Goal: Task Accomplishment & Management: Manage account settings

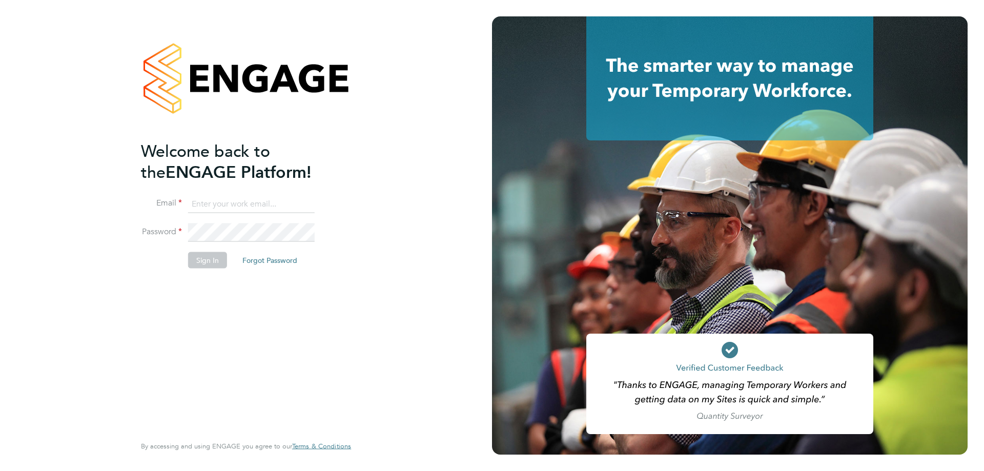
type input "amy.garcia@danielowen.co.uk"
click at [203, 271] on li "Sign In Forgot Password" at bounding box center [241, 265] width 200 height 27
click at [200, 254] on button "Sign In" at bounding box center [207, 260] width 39 height 16
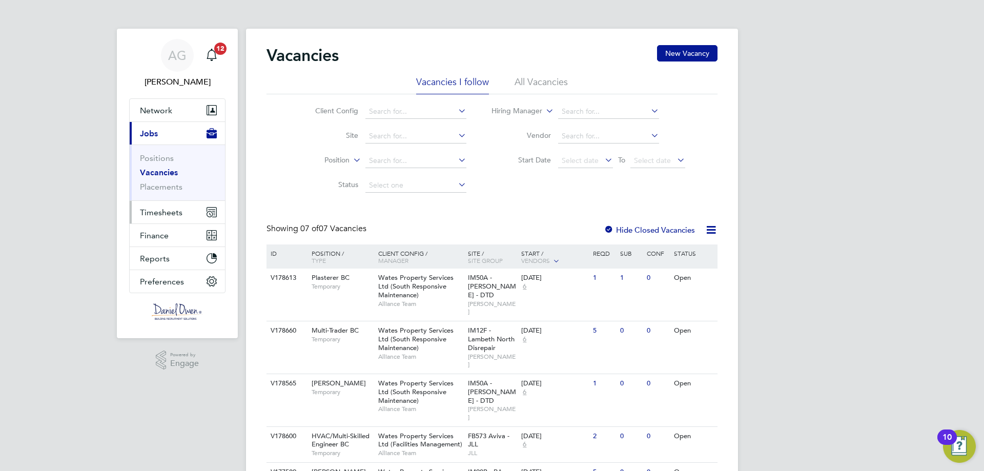
click at [173, 209] on span "Timesheets" at bounding box center [161, 213] width 43 height 10
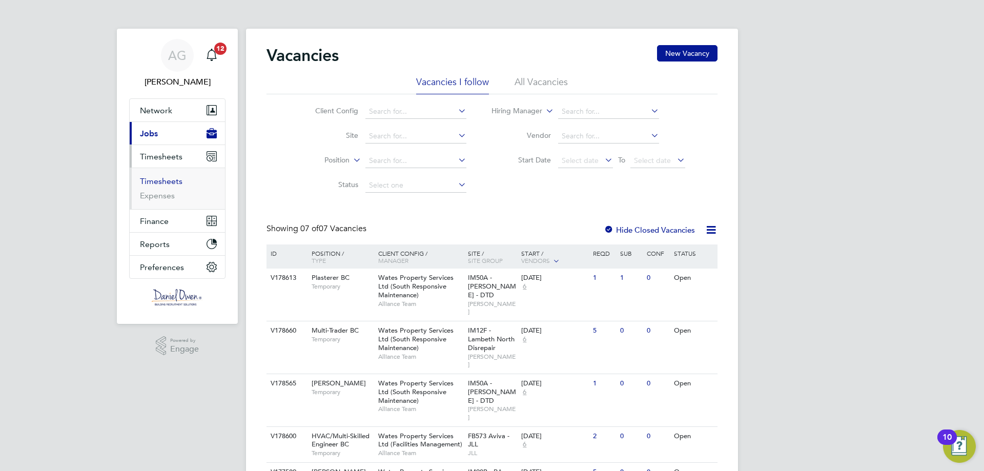
click at [172, 184] on link "Timesheets" at bounding box center [161, 181] width 43 height 10
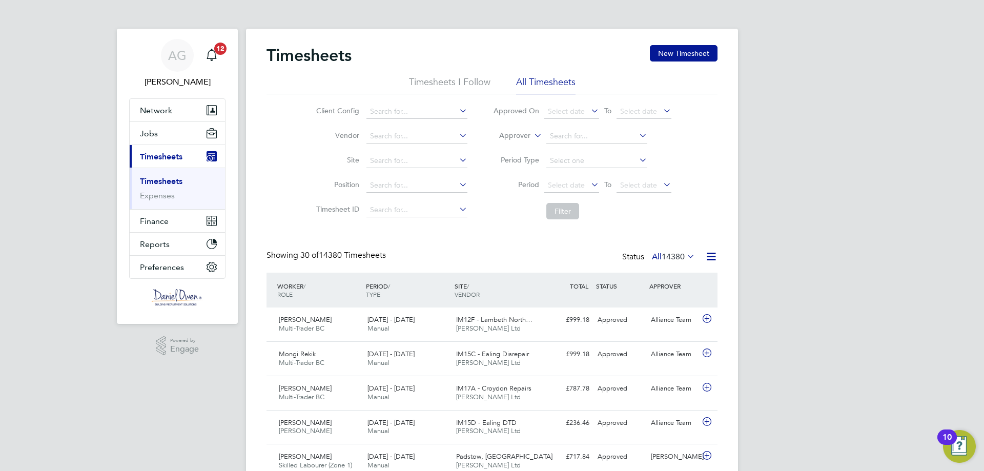
click at [171, 201] on ul "Timesheets Expenses" at bounding box center [177, 189] width 95 height 42
click at [165, 197] on link "Expenses" at bounding box center [157, 196] width 35 height 10
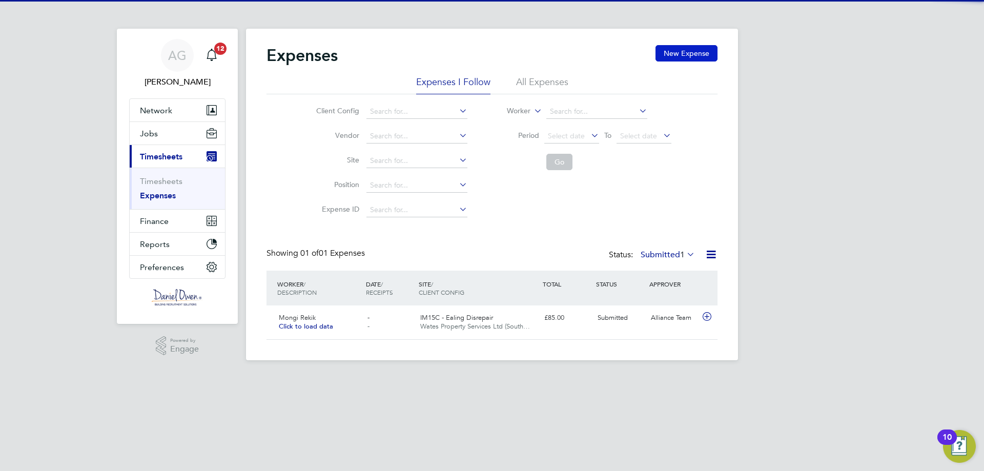
click at [683, 53] on button "New Expense" at bounding box center [687, 53] width 62 height 16
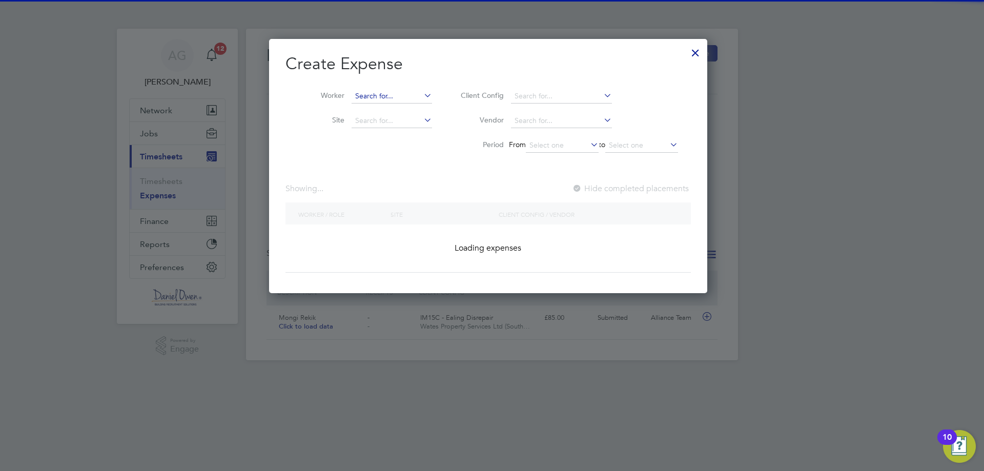
click at [386, 91] on input at bounding box center [392, 96] width 80 height 14
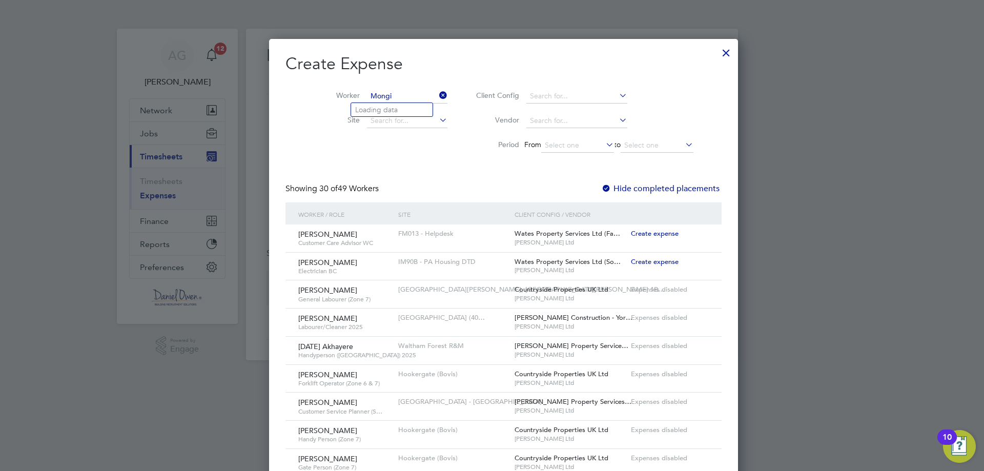
click at [386, 91] on input "Mongi" at bounding box center [407, 96] width 80 height 14
click at [387, 107] on li "Mongi Rekik" at bounding box center [392, 110] width 82 height 14
type input "Mongi Rekik"
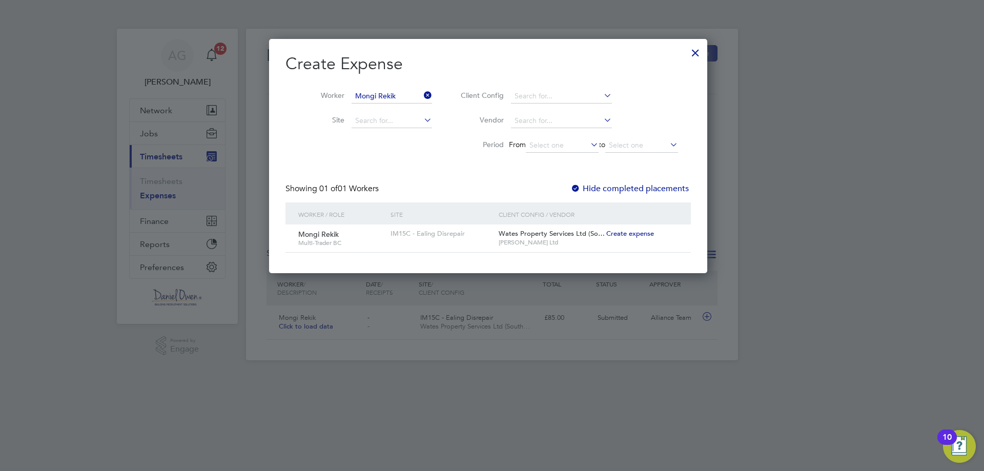
click at [634, 236] on span "Create expense" at bounding box center [631, 233] width 48 height 9
type input "Alliance Team"
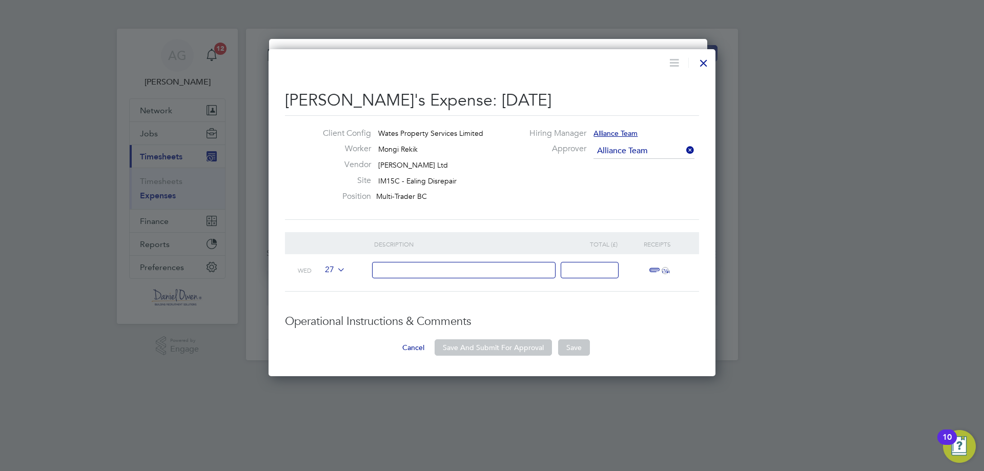
click at [450, 262] on input at bounding box center [464, 270] width 184 height 17
click at [482, 271] on input at bounding box center [464, 270] width 184 height 17
type input "PETROL"
click at [591, 275] on input at bounding box center [590, 270] width 58 height 17
type input "20.01"
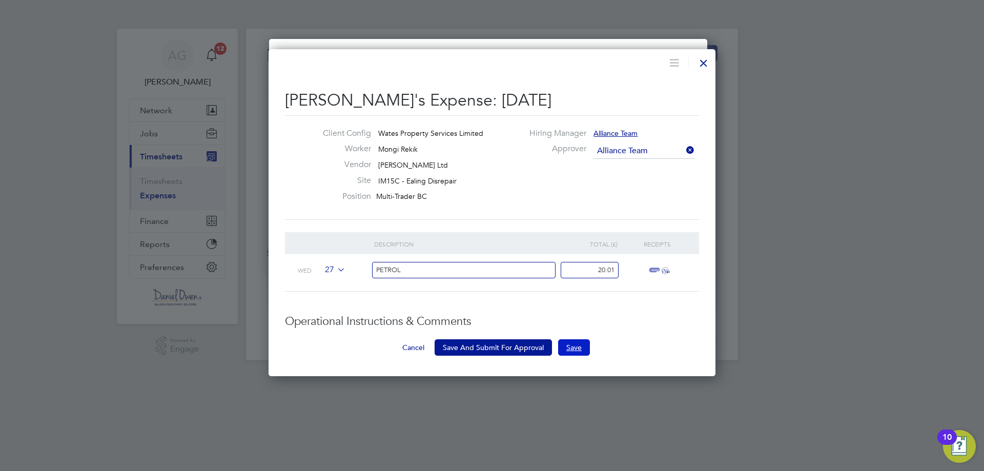
click at [575, 349] on button "Save" at bounding box center [574, 347] width 32 height 16
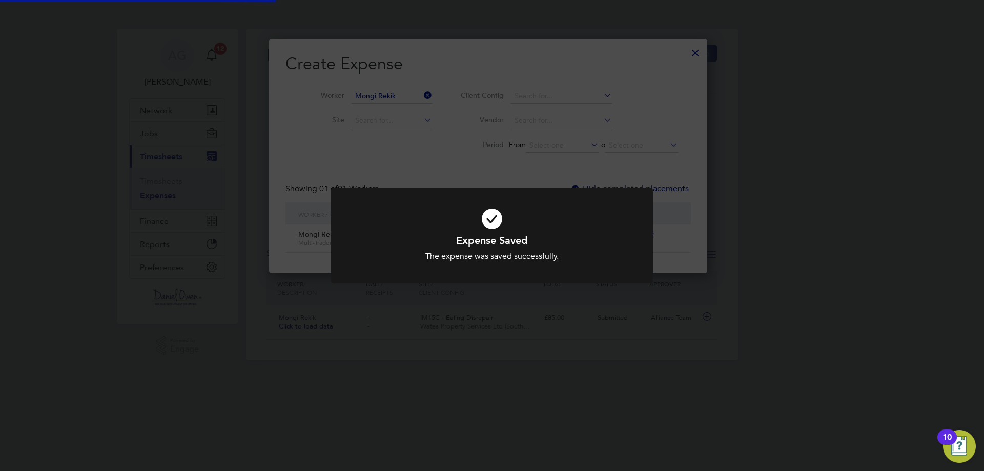
scroll to position [28, 111]
click at [539, 252] on div "The expense was saved successfully." at bounding box center [492, 256] width 267 height 11
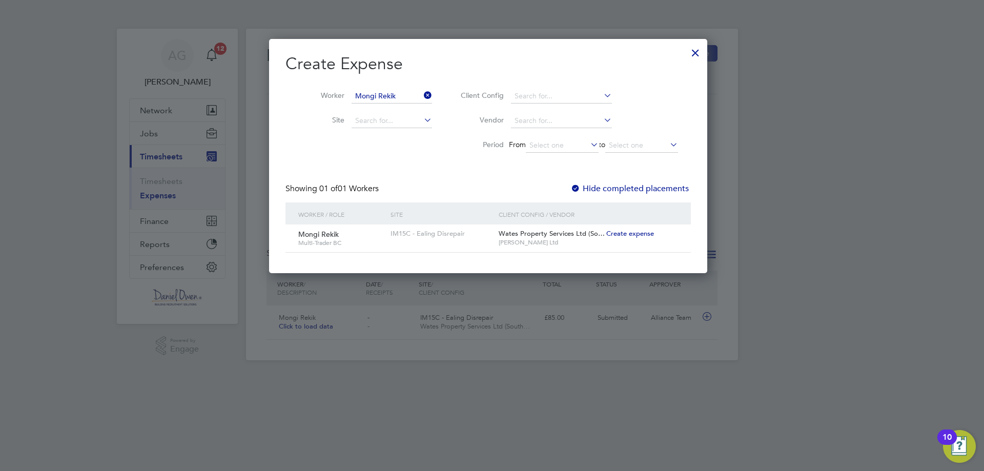
click at [630, 231] on span "Create expense" at bounding box center [631, 233] width 48 height 9
type input "Alliance Team"
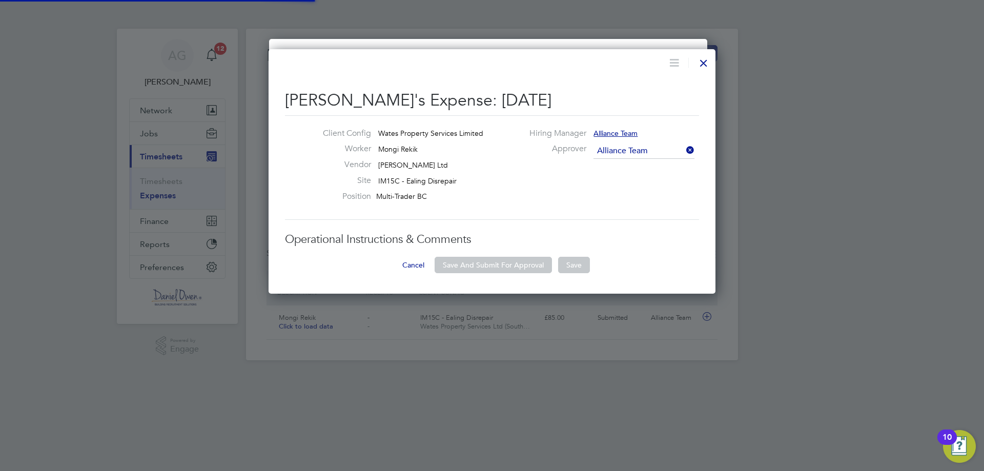
scroll to position [16, 186]
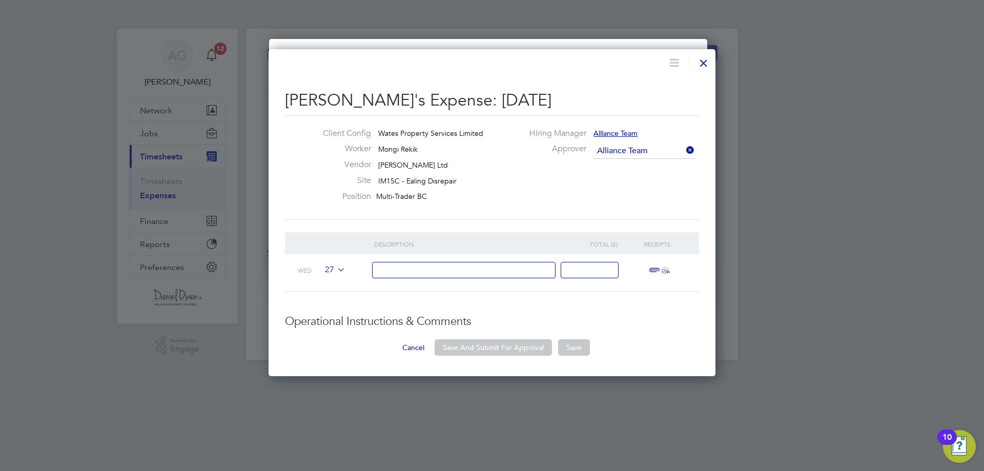
click at [462, 273] on input at bounding box center [464, 270] width 184 height 17
click at [701, 59] on div at bounding box center [704, 60] width 18 height 18
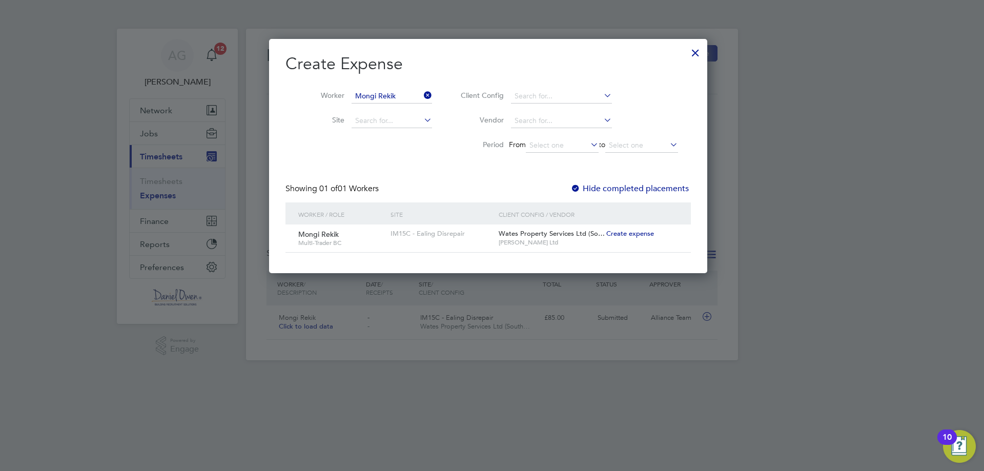
click at [704, 51] on div at bounding box center [695, 50] width 18 height 18
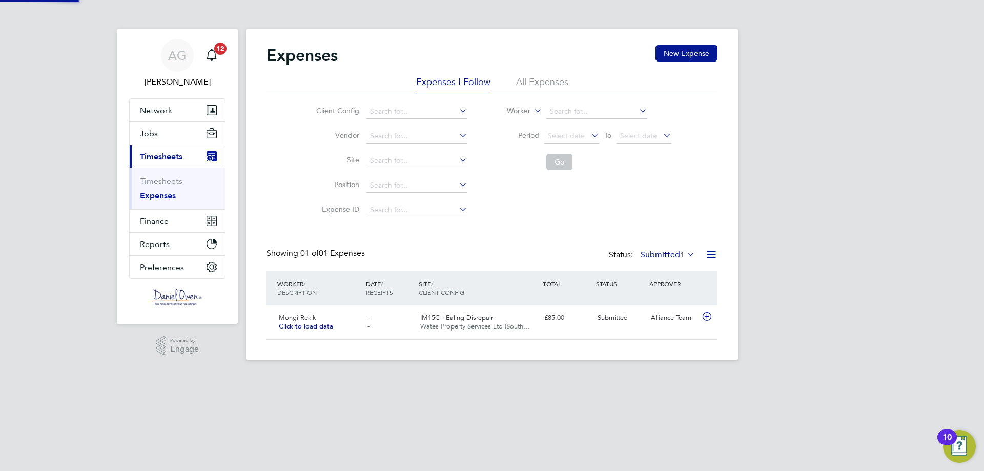
scroll to position [26, 125]
click at [676, 258] on label "Submitted 1" at bounding box center [668, 255] width 54 height 10
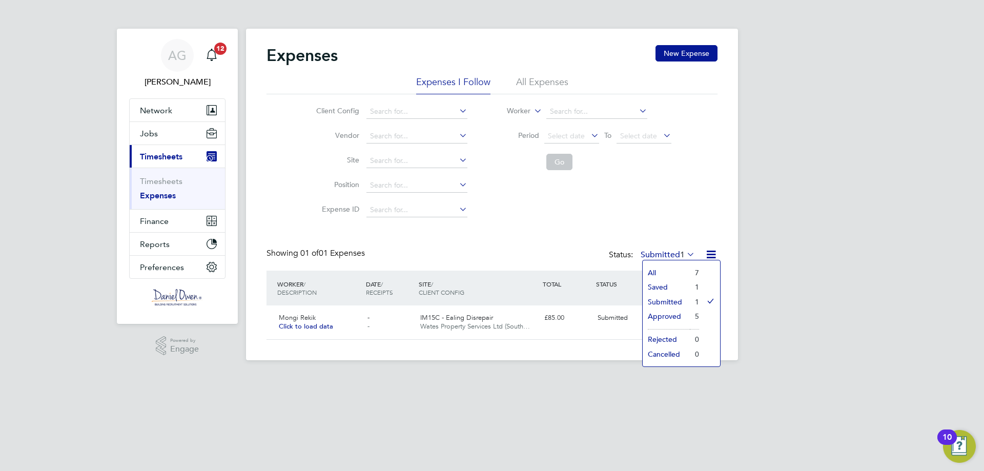
click at [672, 275] on li "All" at bounding box center [666, 273] width 47 height 14
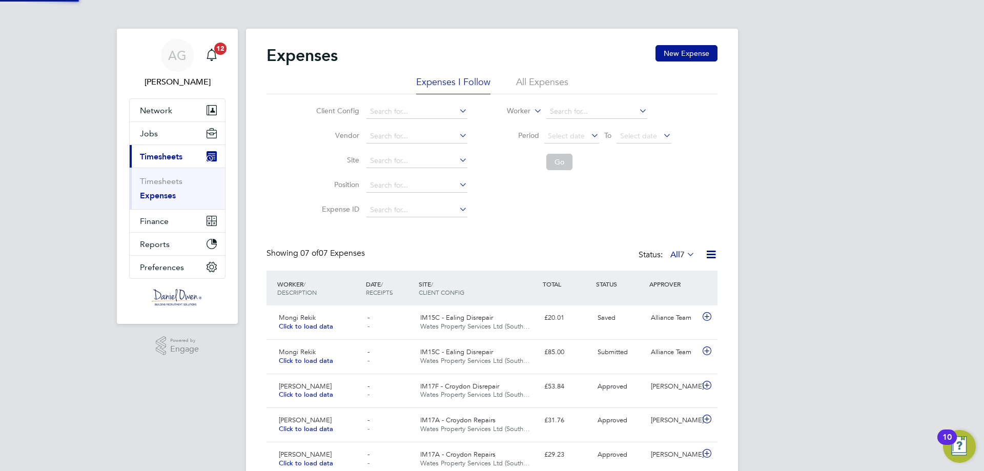
scroll to position [0, 0]
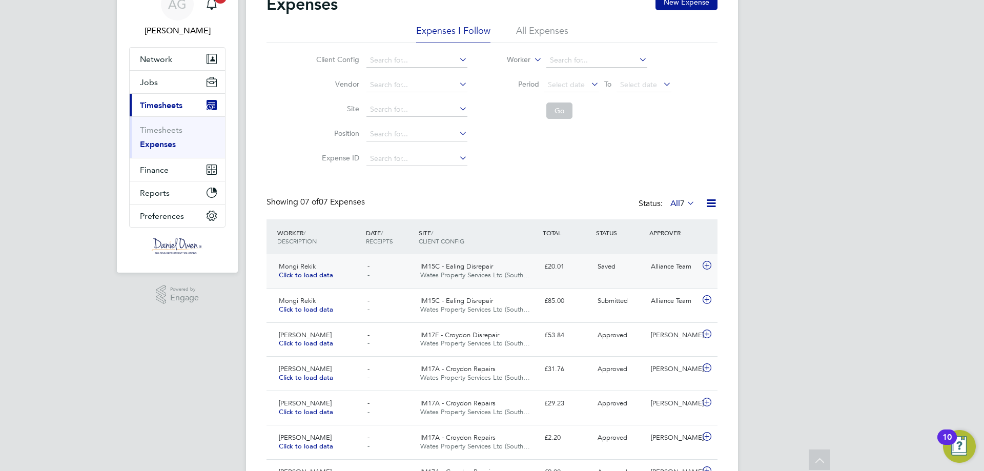
click at [588, 276] on div "Mongi Rekik Click to load data - - IM15C - Ealing Disrepair Wates Property Serv…" at bounding box center [492, 271] width 451 height 34
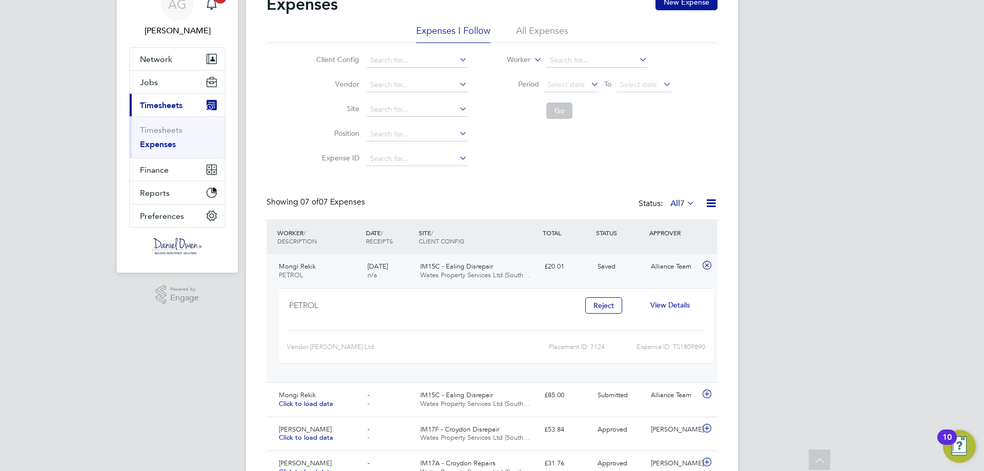
click at [668, 303] on span "View Details" at bounding box center [670, 304] width 39 height 9
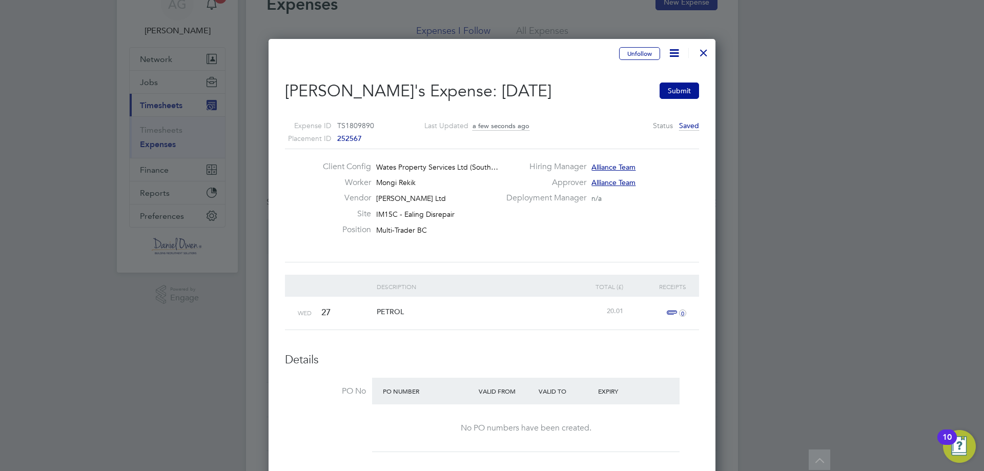
click at [313, 316] on div "Wed" at bounding box center [307, 313] width 24 height 32
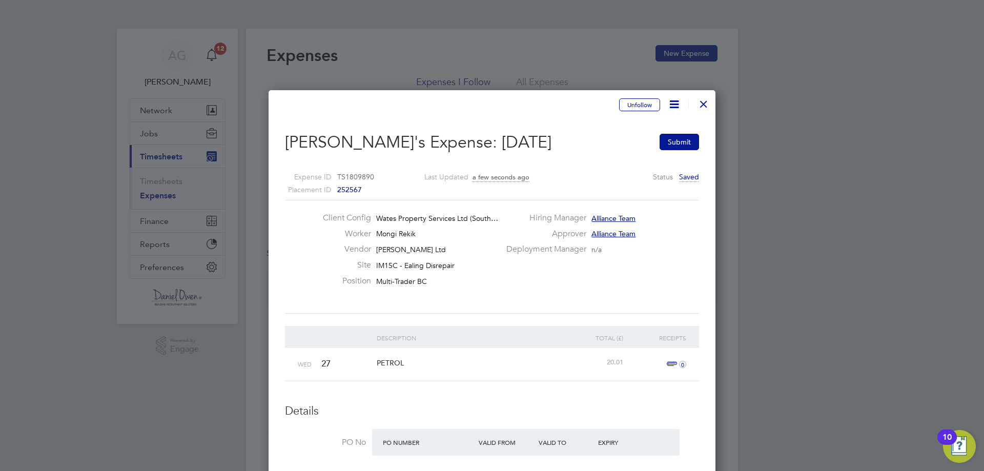
click at [325, 362] on span "27" at bounding box center [325, 363] width 9 height 11
click at [675, 365] on span "0" at bounding box center [675, 364] width 23 height 12
drag, startPoint x: 583, startPoint y: 388, endPoint x: 623, endPoint y: 346, distance: 58.0
click at [586, 386] on div "Uploaded receipts No files have been uploaded." at bounding box center [595, 405] width 190 height 61
click at [626, 327] on div "Receipts" at bounding box center [657, 338] width 63 height 24
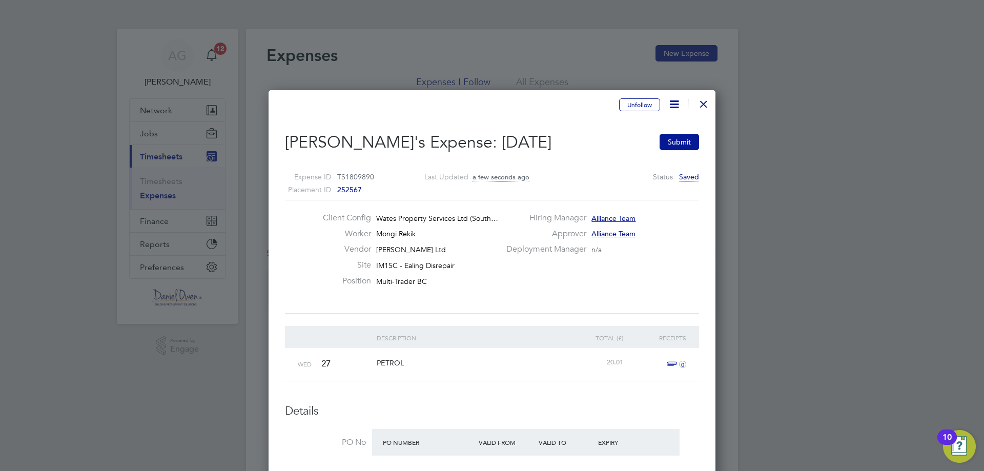
click at [688, 180] on span "Saved" at bounding box center [689, 177] width 20 height 10
drag, startPoint x: 631, startPoint y: 278, endPoint x: 653, endPoint y: 215, distance: 67.0
click at [631, 278] on div "Client Config Wates Property Services Ltd (South… Worker Mongi Rekik Vendor Dan…" at bounding box center [492, 257] width 422 height 88
click at [705, 106] on div at bounding box center [704, 101] width 18 height 18
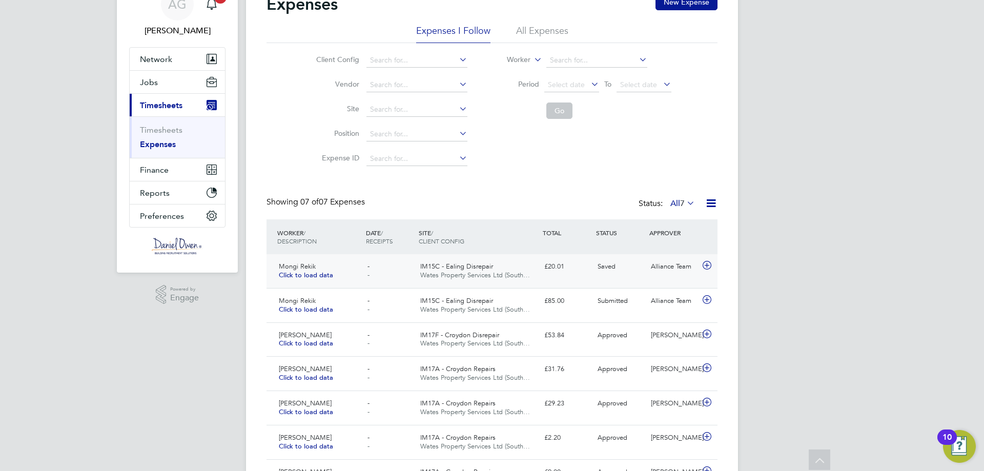
click at [708, 264] on icon at bounding box center [707, 265] width 13 height 8
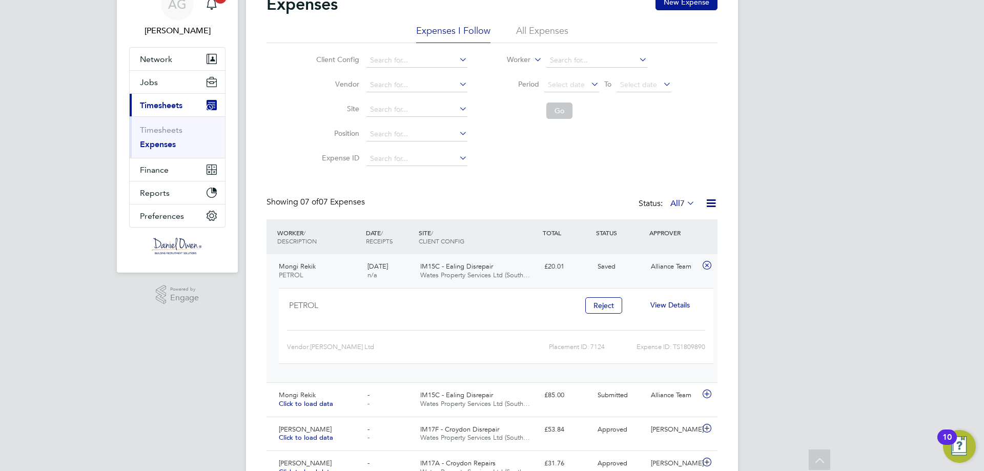
click at [674, 307] on span "View Details" at bounding box center [670, 304] width 39 height 9
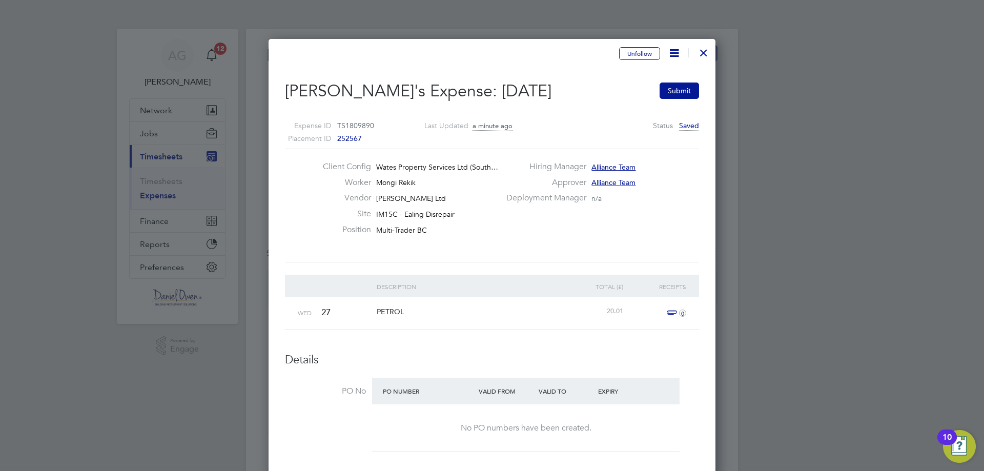
click at [708, 52] on div at bounding box center [704, 50] width 18 height 18
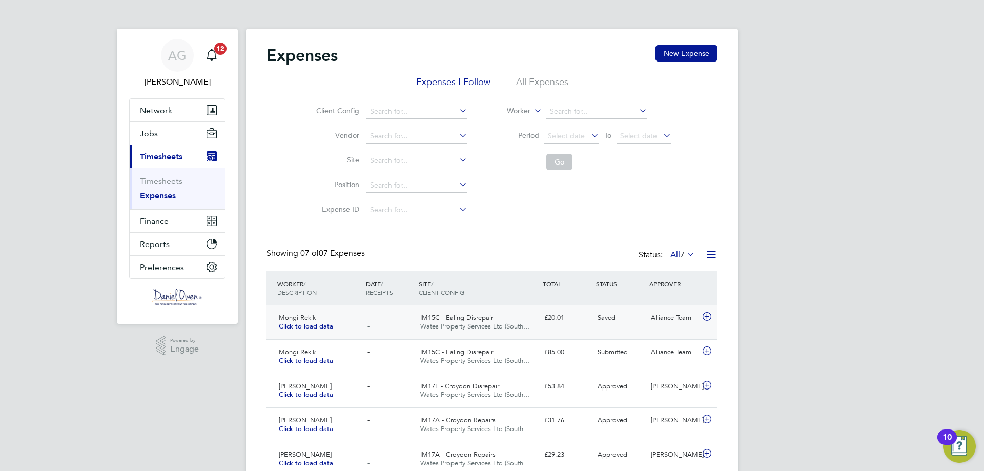
click at [708, 314] on icon at bounding box center [707, 317] width 13 height 8
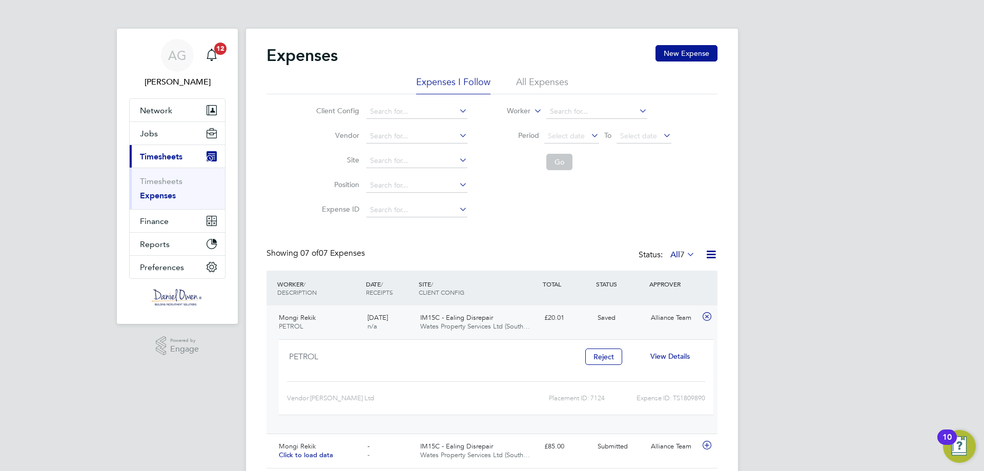
drag, startPoint x: 611, startPoint y: 355, endPoint x: 619, endPoint y: 364, distance: 12.0
click at [611, 355] on button "Reject" at bounding box center [603, 357] width 37 height 16
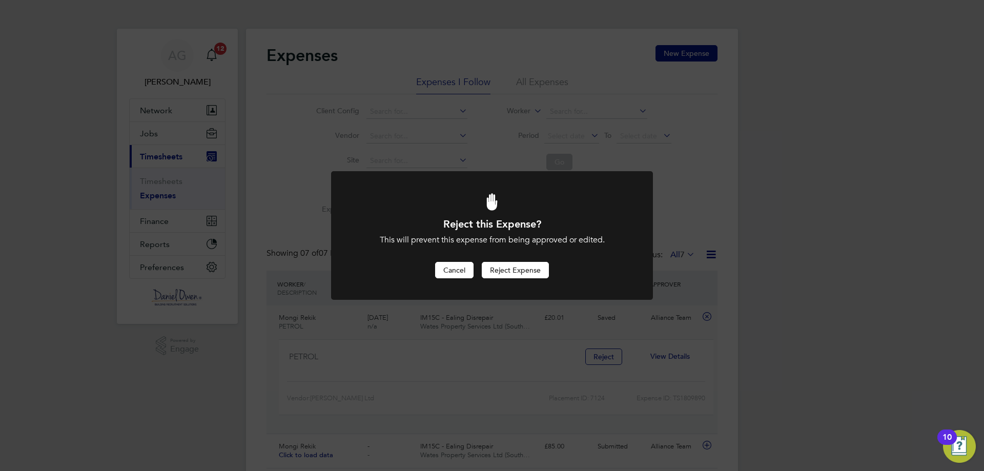
click at [454, 271] on button "Cancel" at bounding box center [454, 270] width 38 height 16
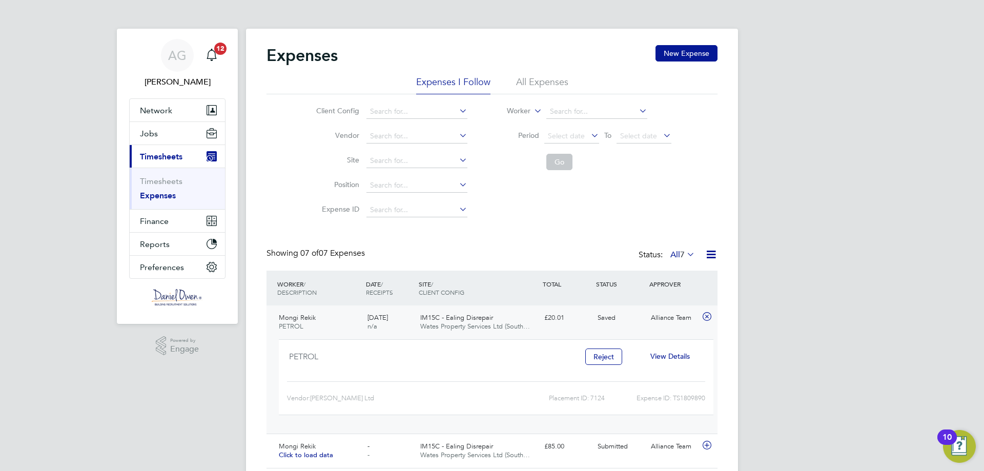
click at [462, 339] on div "PETROL Reject View Details Client Config: Wates Property Services Ltd (South Re…" at bounding box center [496, 377] width 435 height 76
click at [462, 319] on span "IM15C - Ealing Disrepair" at bounding box center [456, 317] width 73 height 9
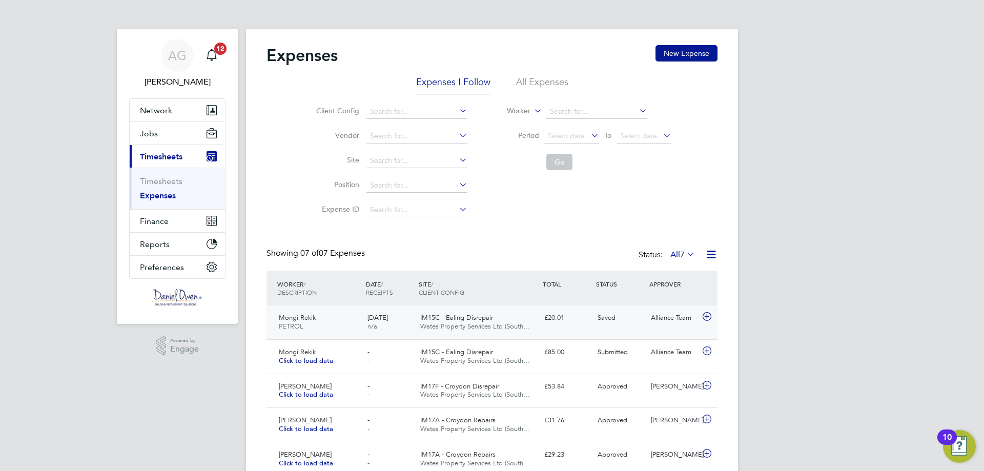
click at [324, 323] on div "Mongi Rekik PETROL" at bounding box center [319, 323] width 89 height 26
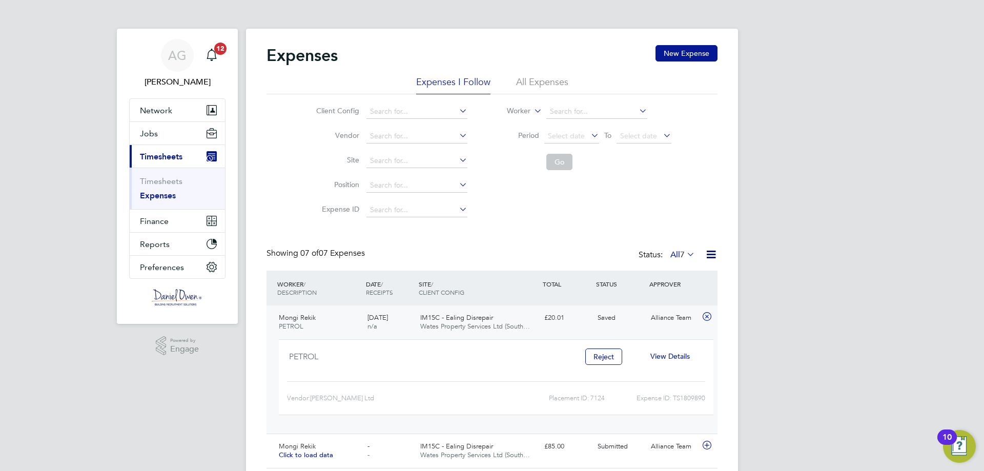
click at [531, 79] on li "All Expenses" at bounding box center [542, 85] width 52 height 18
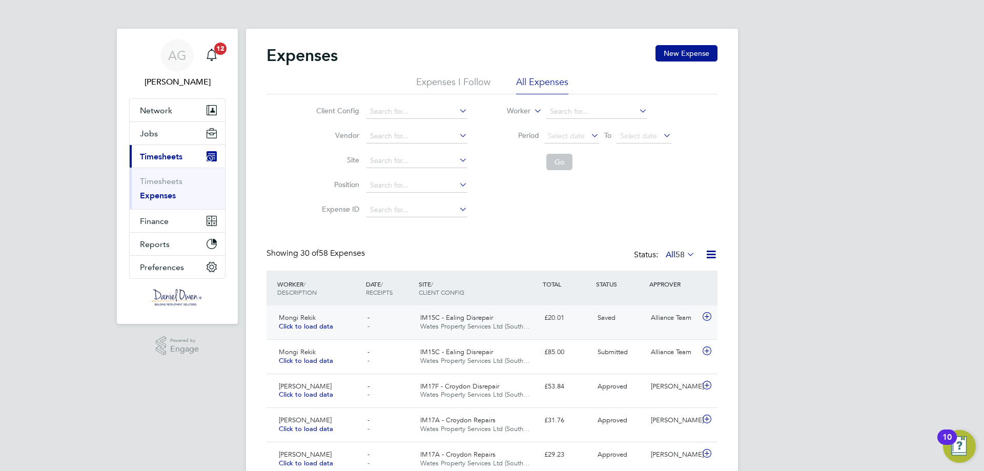
click at [624, 318] on div "Saved" at bounding box center [620, 318] width 53 height 17
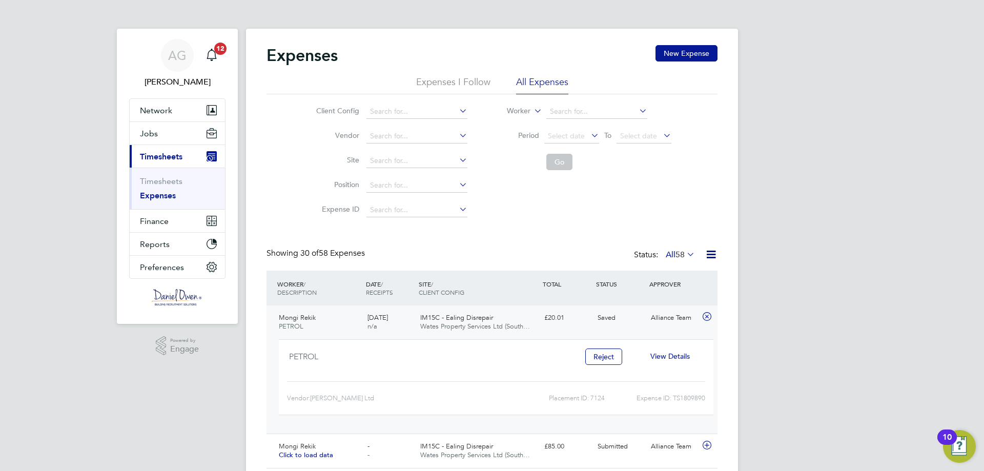
click at [669, 357] on span "View Details" at bounding box center [670, 356] width 39 height 9
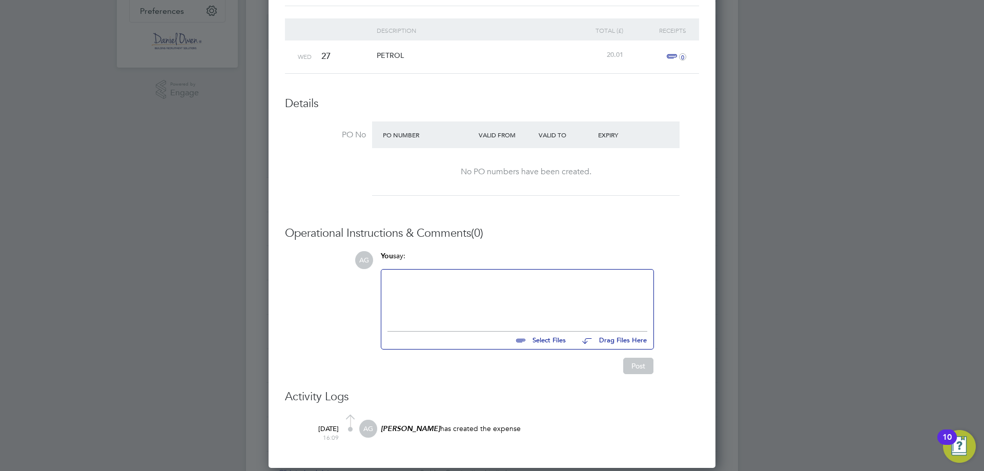
click at [583, 299] on div at bounding box center [518, 298] width 260 height 44
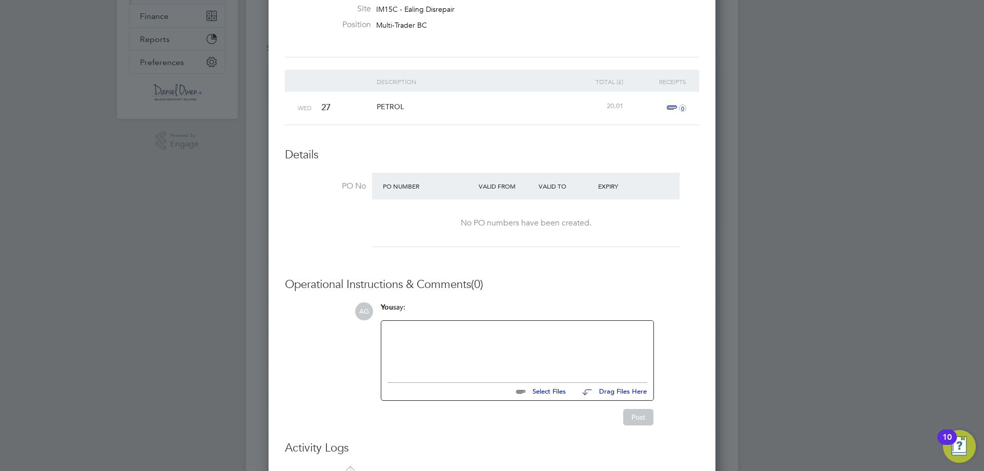
click at [542, 393] on input "file" at bounding box center [571, 390] width 154 height 14
type input "C:\fakepath\PHOTO-2025-08-19-15-42-26.jpg"
click at [538, 347] on div at bounding box center [518, 349] width 260 height 44
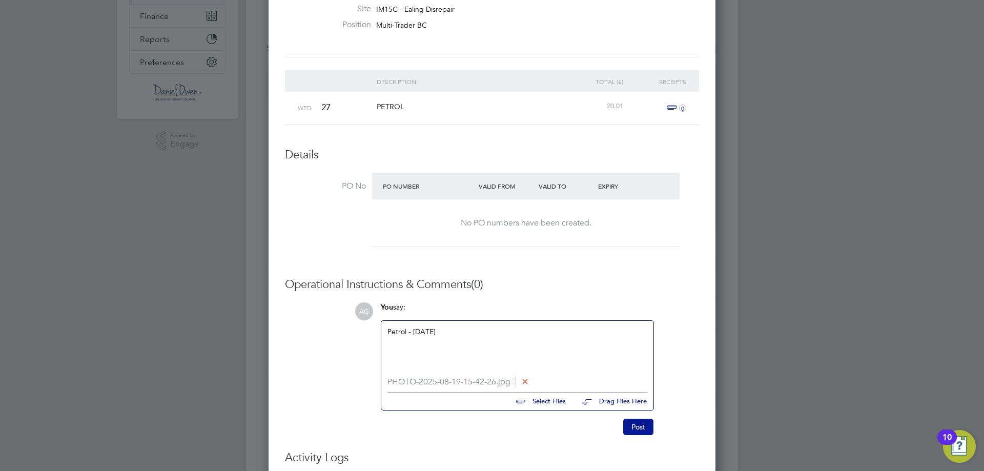
click at [642, 429] on button "Post" at bounding box center [638, 427] width 30 height 16
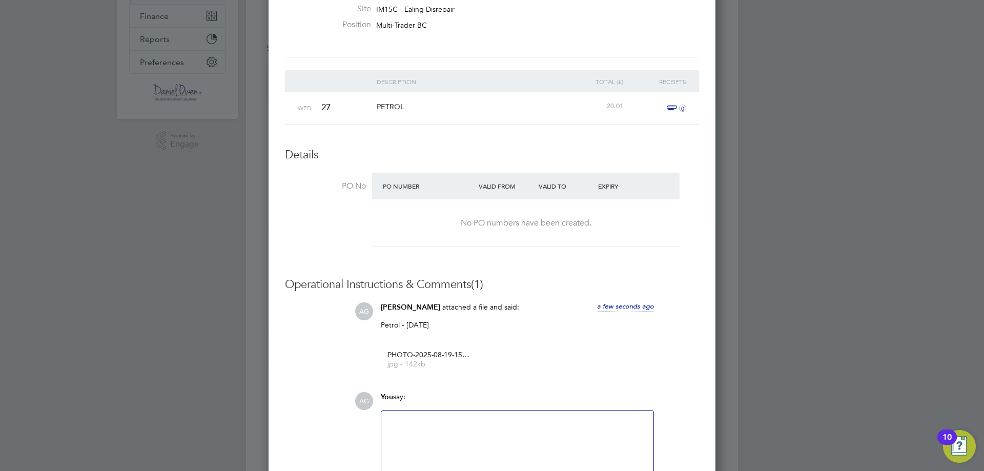
scroll to position [0, 0]
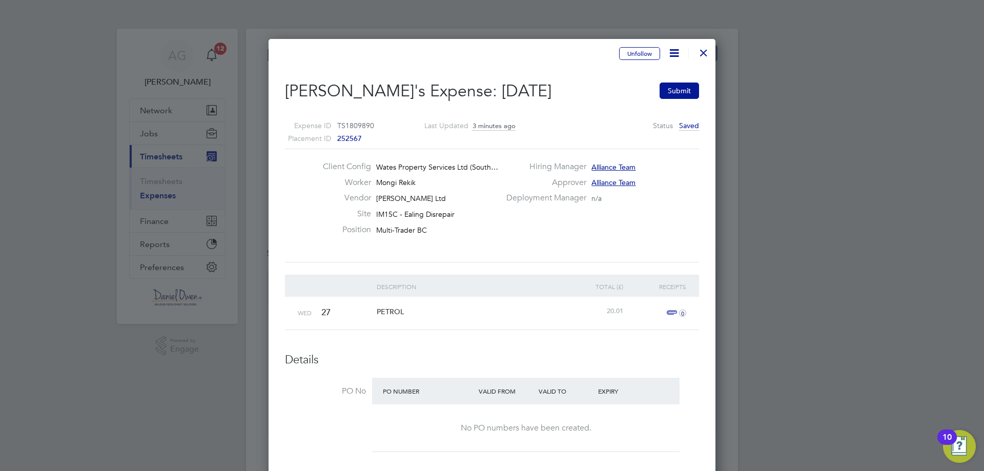
click at [357, 309] on div "27" at bounding box center [346, 313] width 55 height 32
drag, startPoint x: 379, startPoint y: 310, endPoint x: 308, endPoint y: 303, distance: 71.6
click at [379, 310] on span "PETROL" at bounding box center [390, 311] width 27 height 9
click at [327, 316] on span "27" at bounding box center [325, 312] width 9 height 11
click at [332, 310] on div "27" at bounding box center [346, 313] width 55 height 32
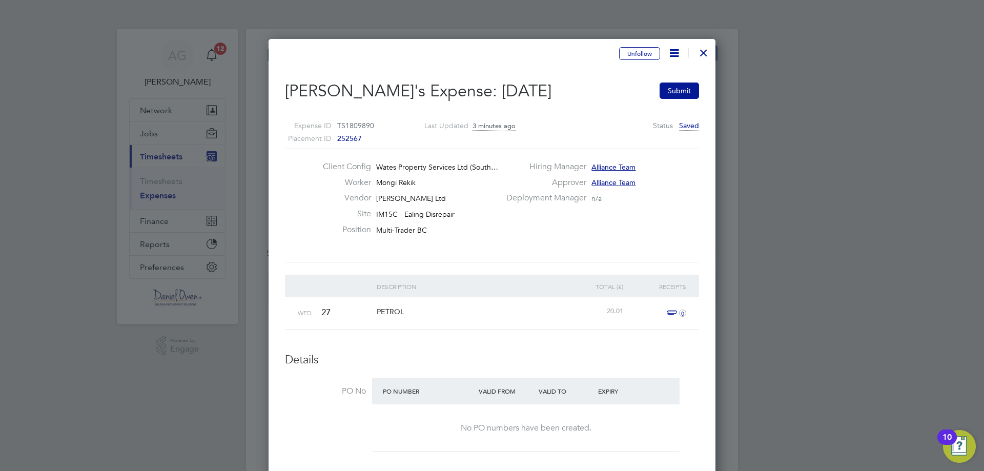
click at [675, 52] on icon at bounding box center [674, 53] width 13 height 13
click at [649, 80] on li "Edit Expense e" at bounding box center [647, 77] width 65 height 14
type input "Alliance Team"
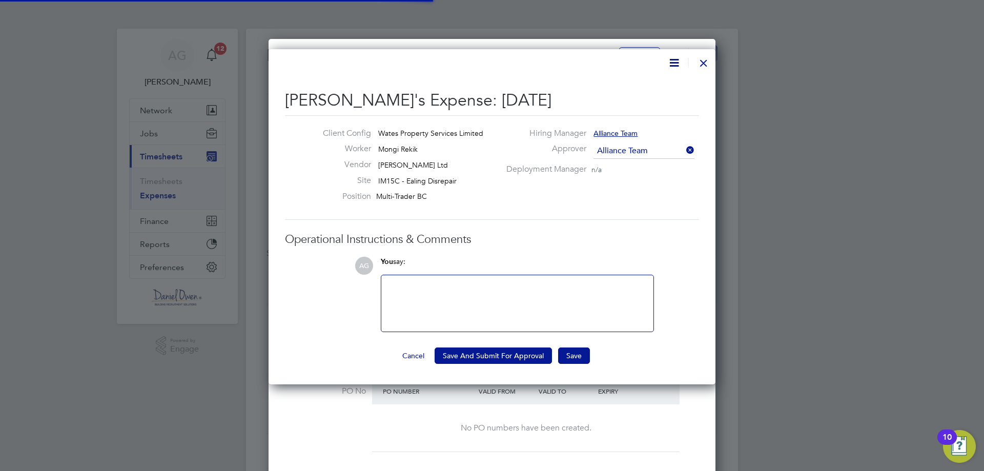
scroll to position [16, 186]
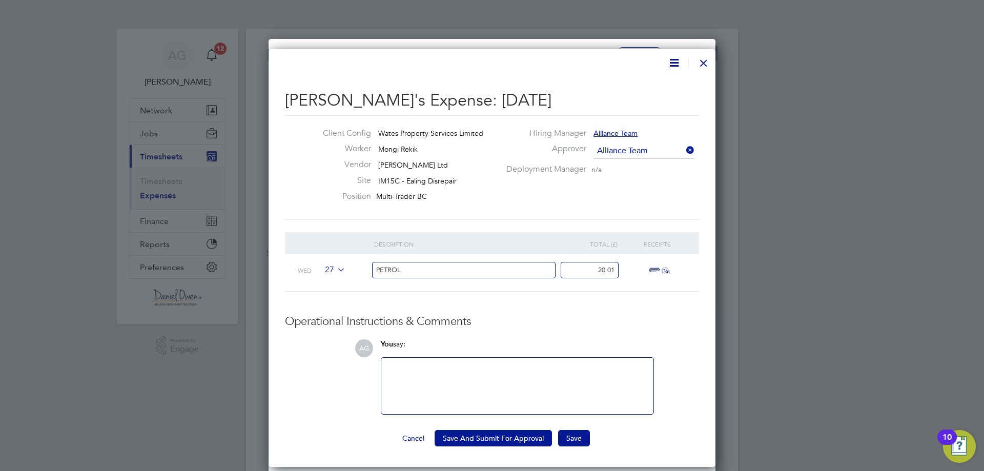
click at [332, 266] on span "27" at bounding box center [333, 270] width 24 height 11
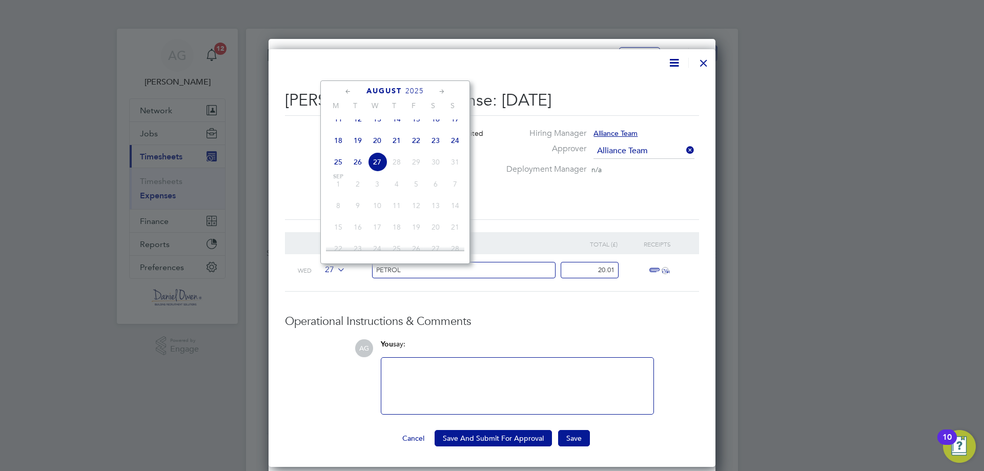
click at [346, 92] on icon at bounding box center [348, 91] width 10 height 11
click at [417, 192] on span "25" at bounding box center [416, 187] width 19 height 19
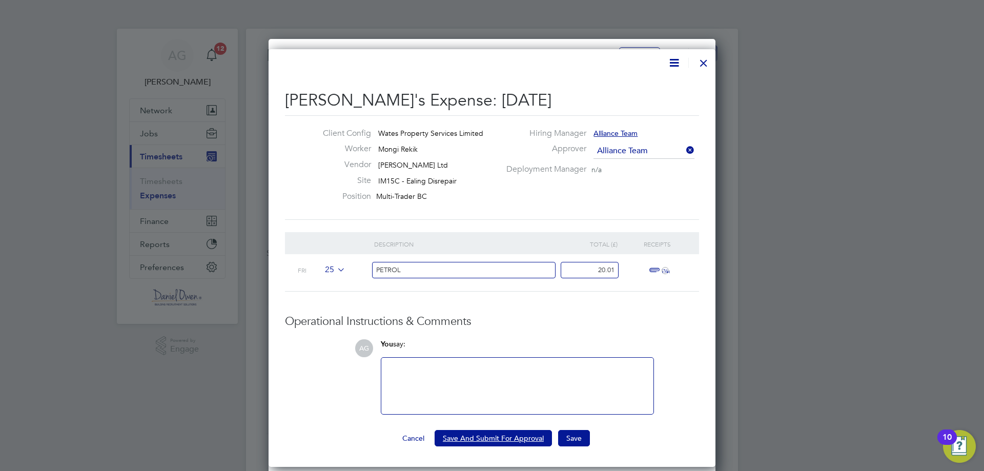
click at [532, 437] on button "Save And Submit For Approval" at bounding box center [493, 438] width 117 height 16
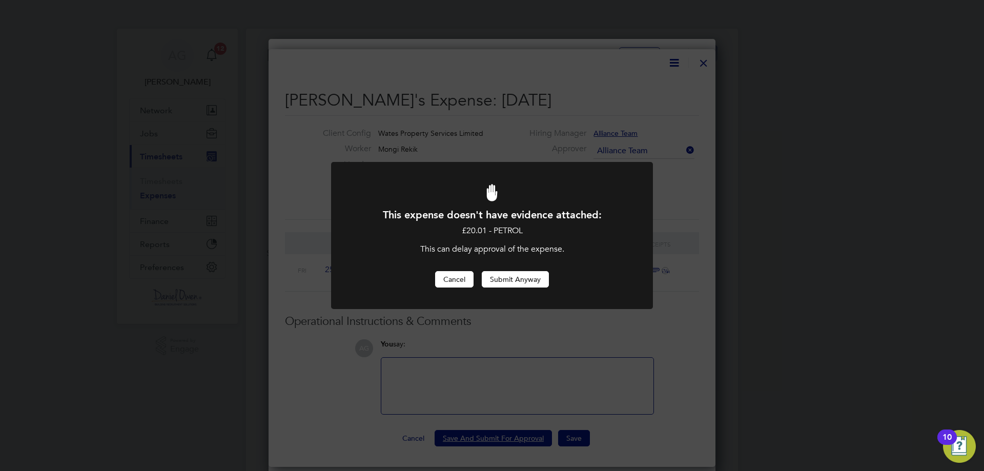
click at [451, 274] on button "Cancel" at bounding box center [454, 279] width 38 height 16
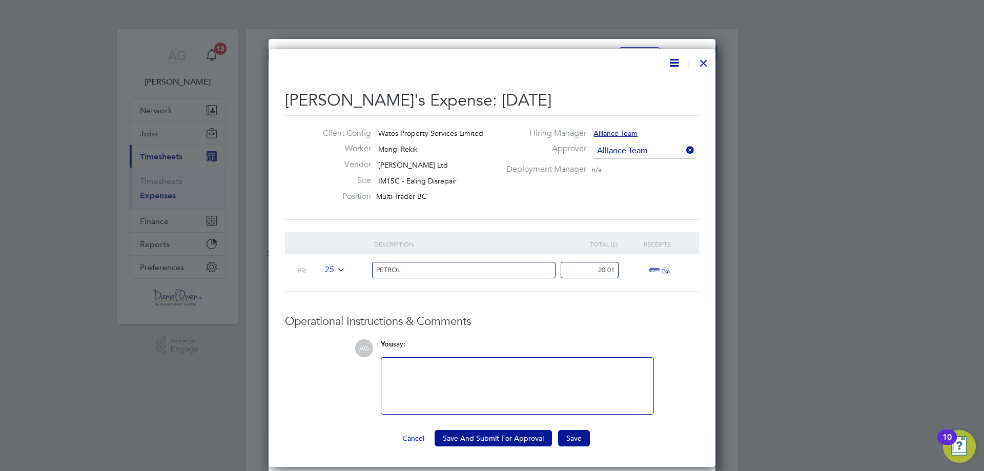
click at [655, 269] on span "ï¼‹" at bounding box center [657, 271] width 23 height 12
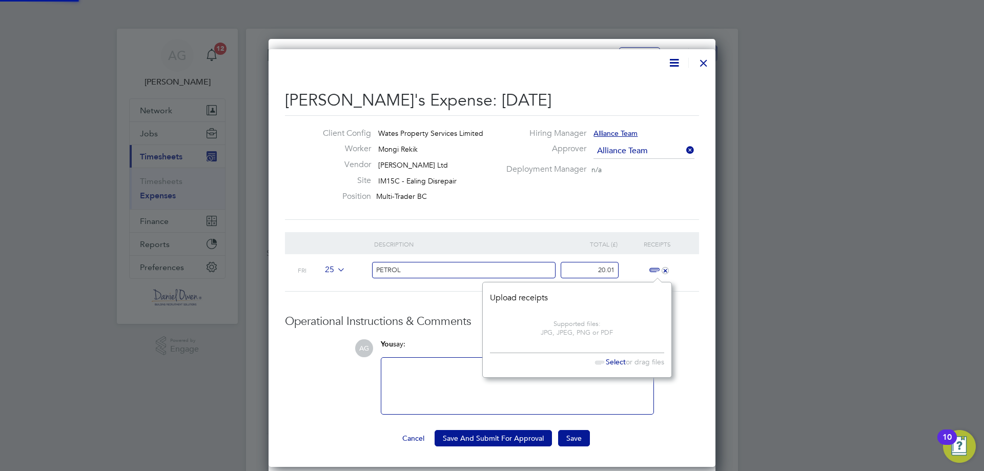
scroll to position [13, 23]
click at [620, 362] on span "Select" at bounding box center [608, 361] width 35 height 9
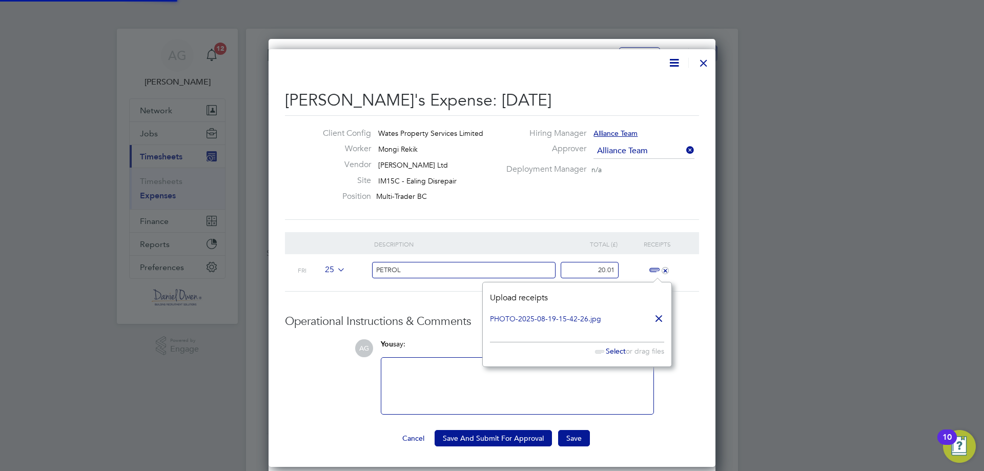
scroll to position [85, 189]
click at [527, 447] on div "Mongi Rekik's Expense: 25 Jul 2025 Client Config Wates Property Services Limite…" at bounding box center [492, 258] width 447 height 418
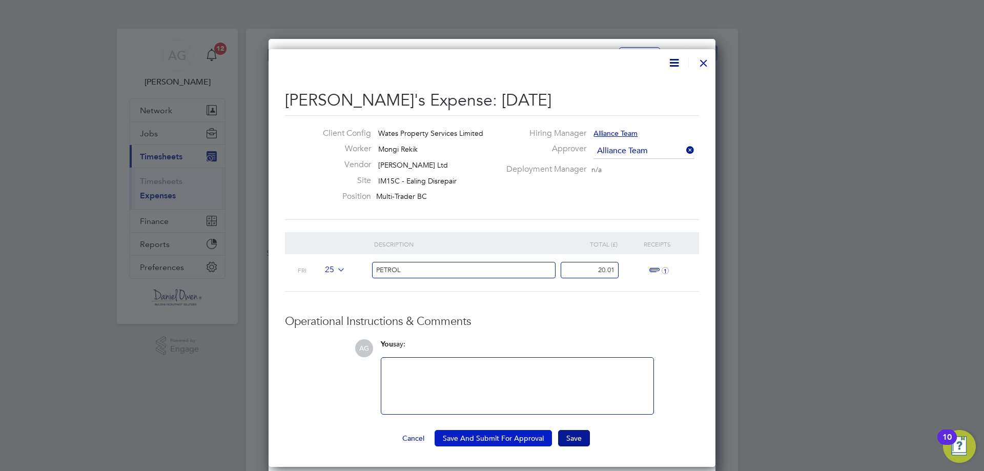
click at [523, 435] on button "Save And Submit For Approval" at bounding box center [493, 438] width 117 height 16
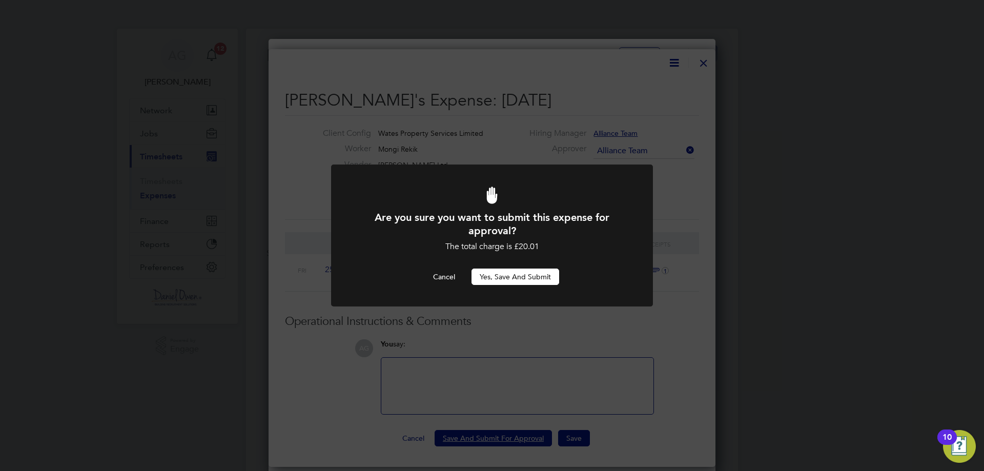
click at [513, 279] on button "Yes, Save and Submit" at bounding box center [516, 277] width 88 height 16
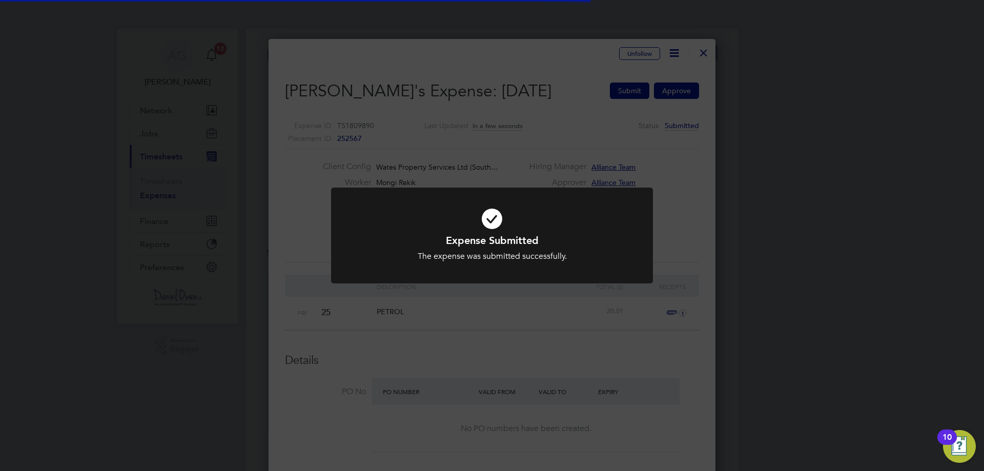
scroll to position [850, 448]
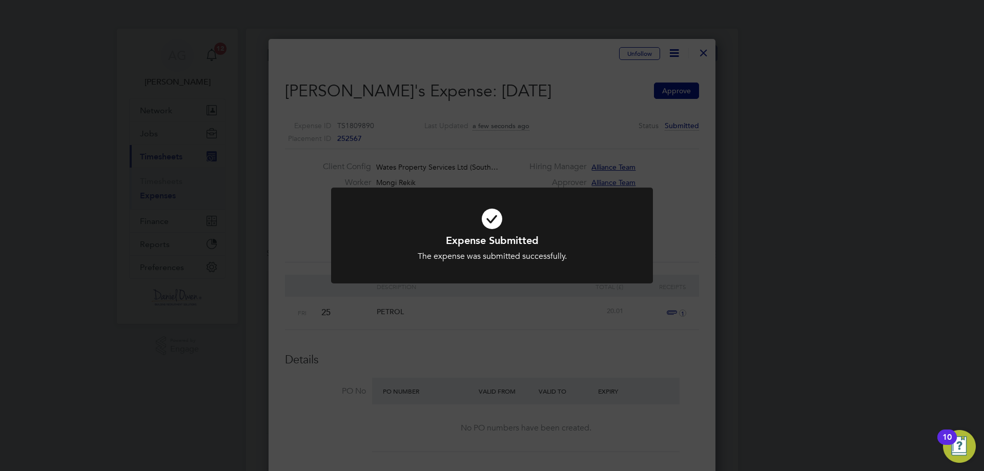
click at [686, 180] on div "Expense Submitted The expense was submitted successfully. Cancel Okay" at bounding box center [492, 235] width 984 height 471
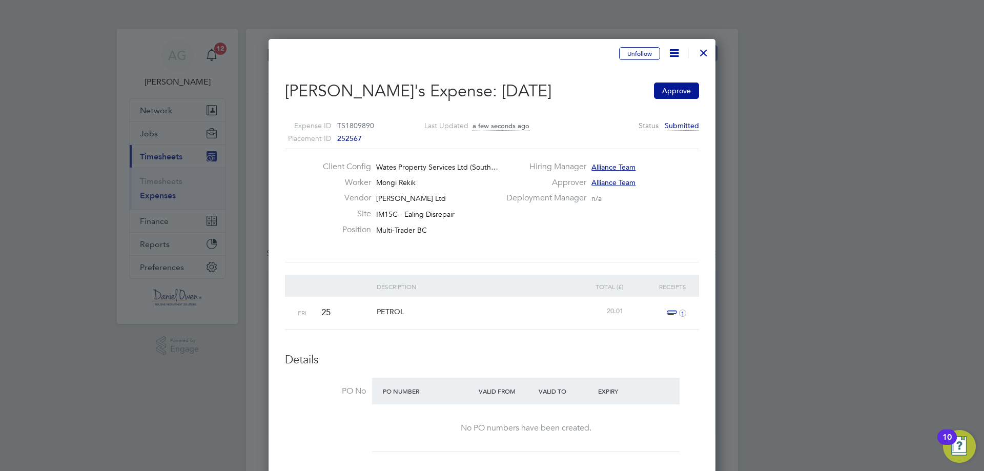
click at [708, 54] on div at bounding box center [704, 50] width 18 height 18
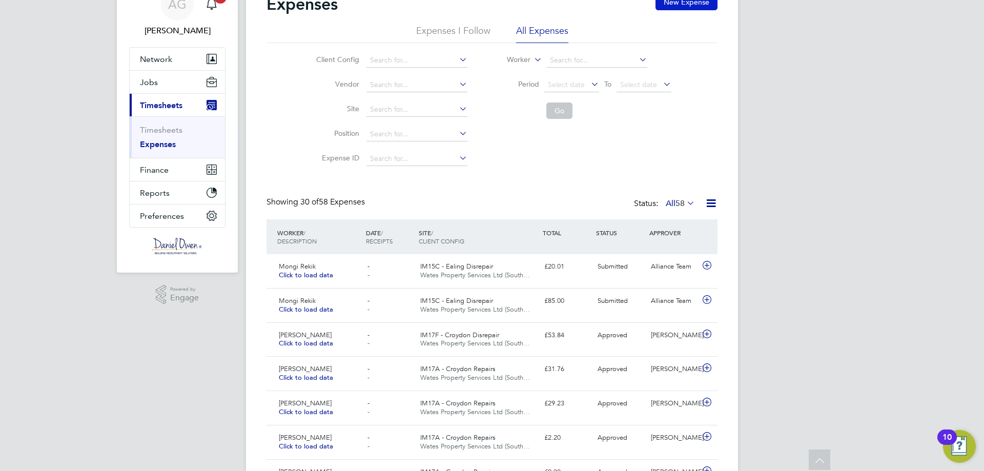
click at [674, 3] on button "New Expense" at bounding box center [687, 2] width 62 height 16
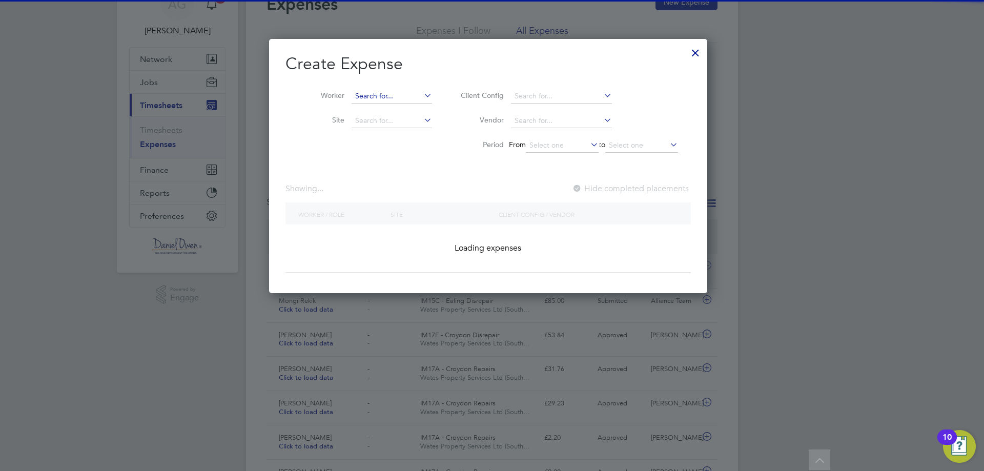
click at [398, 100] on input at bounding box center [392, 96] width 80 height 14
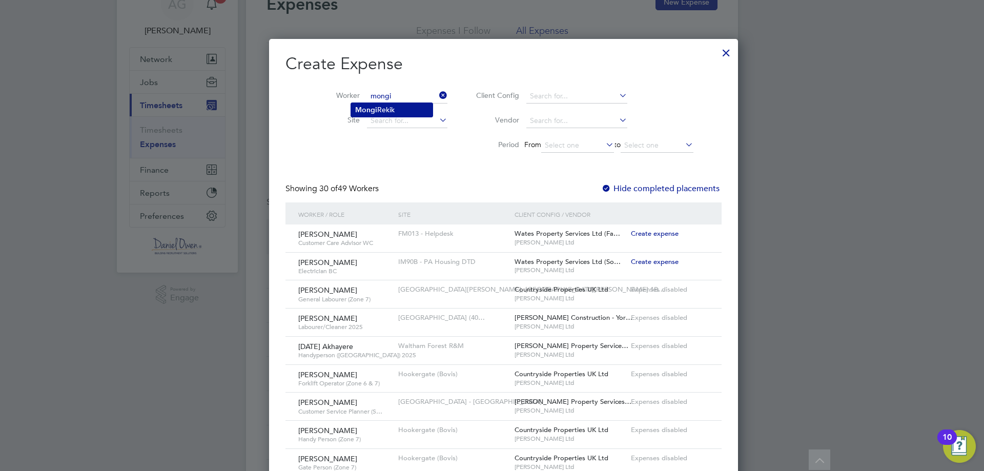
click at [398, 108] on li "Mongi Rekik" at bounding box center [392, 110] width 82 height 14
type input "Mongi Rekik"
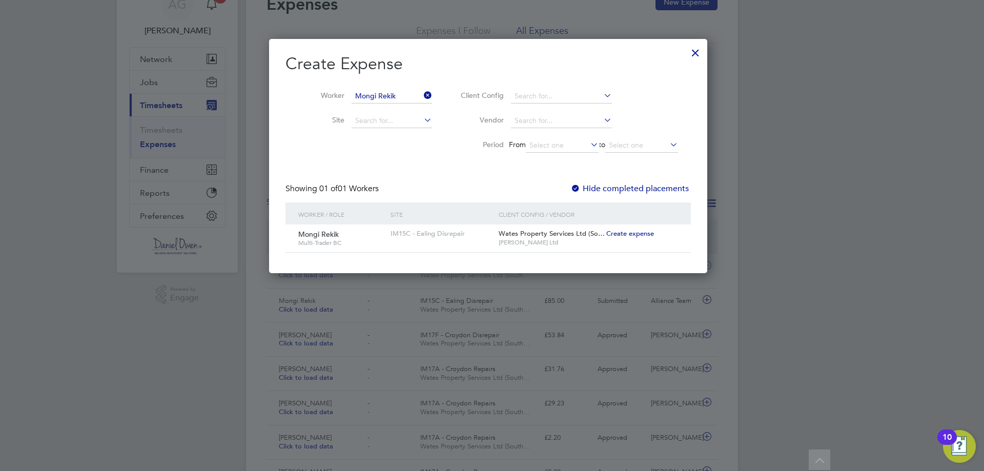
click at [611, 245] on div "Mongi Rekik Multi-Trader BC IM15C - Ealing Disrepair Wates Property Services Lt…" at bounding box center [489, 239] width 406 height 28
click at [624, 235] on span "Create expense" at bounding box center [631, 233] width 48 height 9
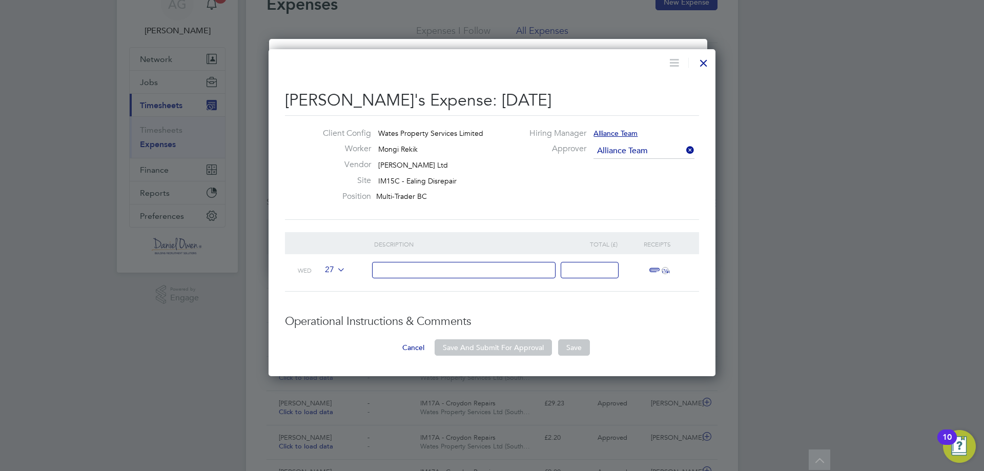
click at [436, 273] on input at bounding box center [464, 270] width 184 height 17
click at [329, 273] on span "27" at bounding box center [333, 270] width 24 height 11
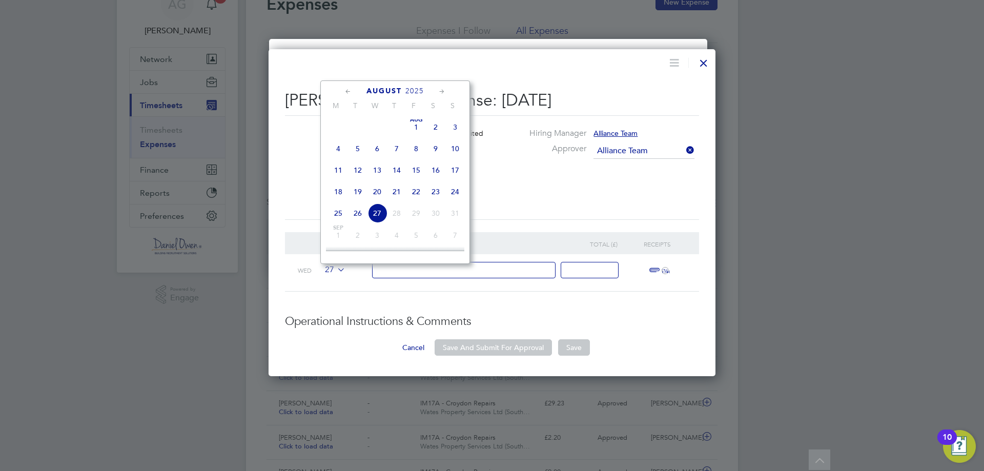
click at [348, 89] on icon at bounding box center [348, 91] width 10 height 11
click at [354, 217] on span "29" at bounding box center [357, 209] width 19 height 19
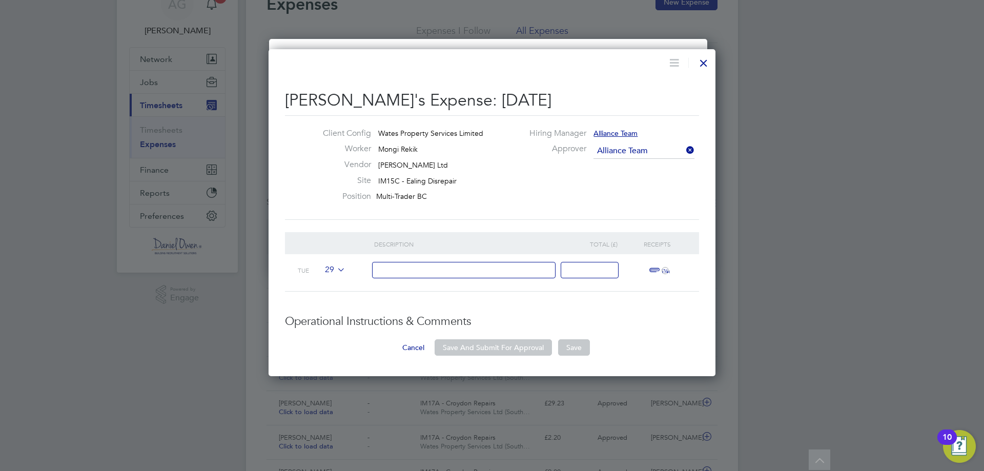
click at [398, 263] on input at bounding box center [464, 270] width 184 height 17
type input "P"
type input "PETROL"
click at [593, 277] on input at bounding box center [590, 270] width 58 height 17
type input "20.02"
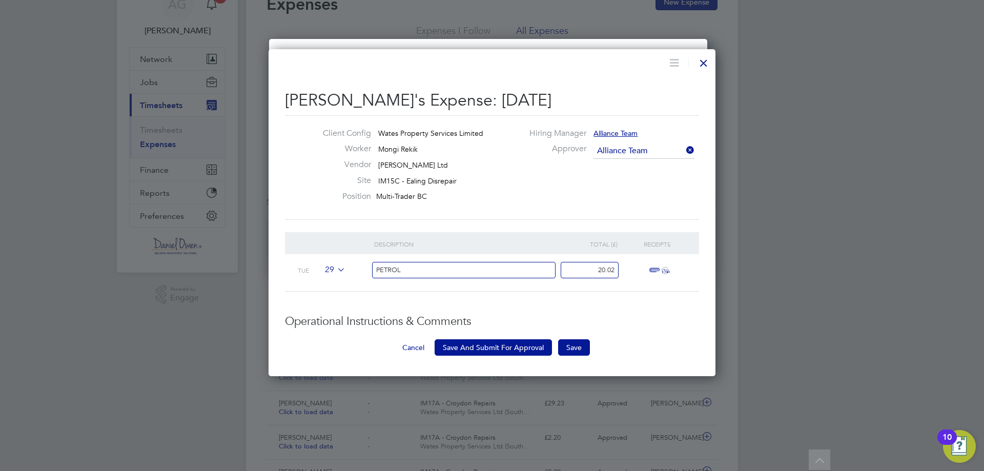
click at [651, 267] on span "ï¼‹" at bounding box center [657, 271] width 23 height 12
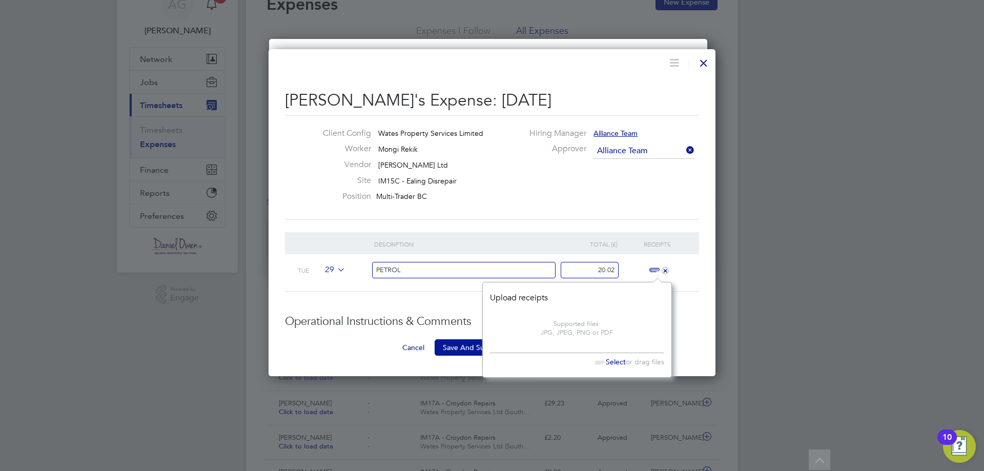
click at [619, 358] on span "Select" at bounding box center [608, 361] width 35 height 9
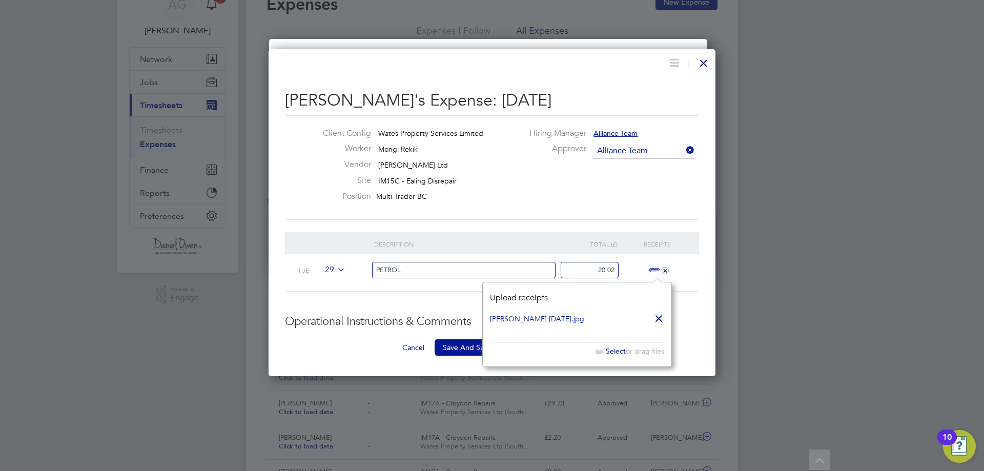
click at [443, 299] on li "Description Total (£) Receipts Tue 29 PETROL 20.02 +" at bounding box center [492, 273] width 414 height 83
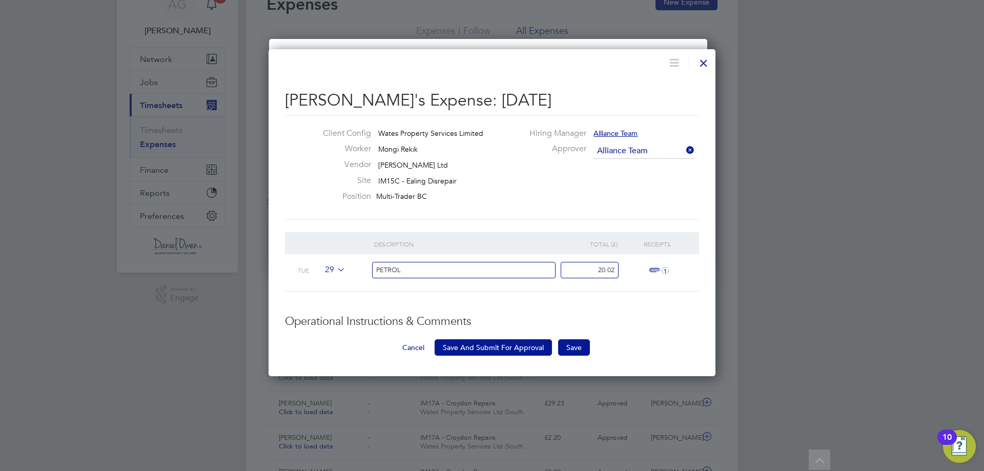
click at [334, 273] on span "29" at bounding box center [333, 270] width 24 height 11
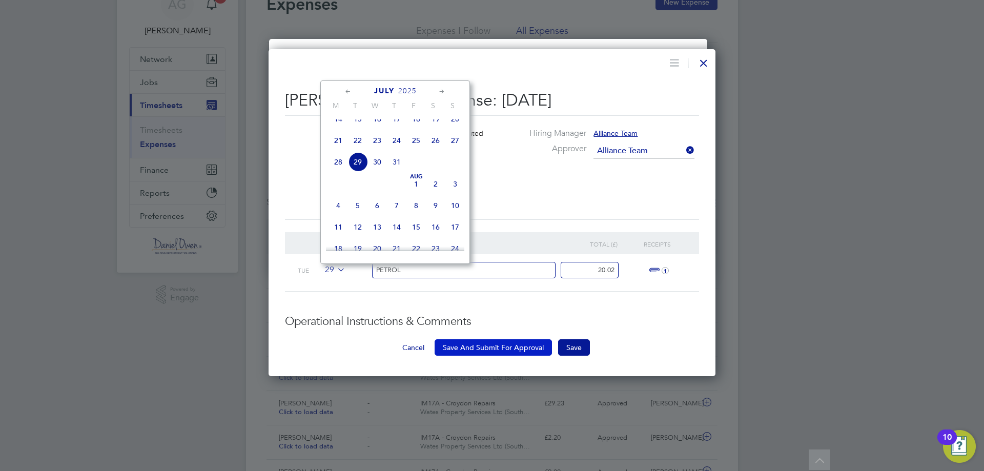
click at [491, 348] on button "Save And Submit For Approval" at bounding box center [493, 347] width 117 height 16
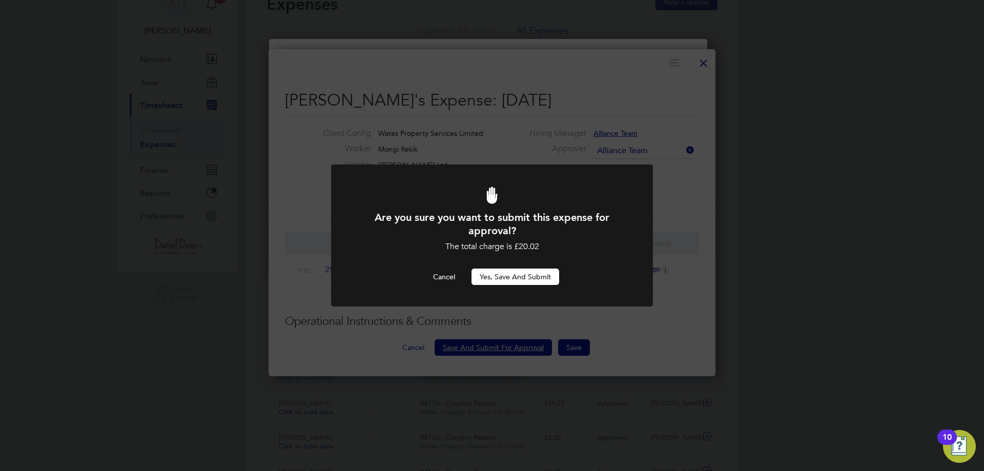
click at [506, 280] on button "Yes, Save and Submit" at bounding box center [516, 277] width 88 height 16
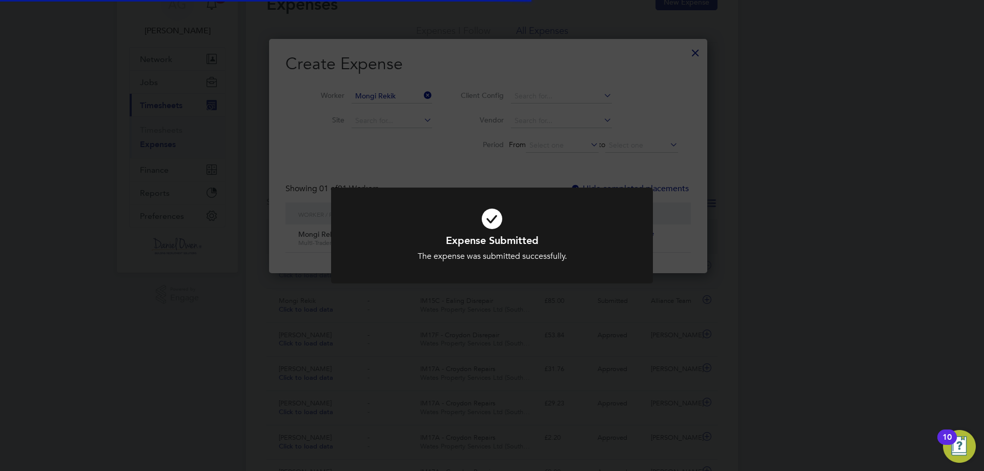
scroll to position [19, 111]
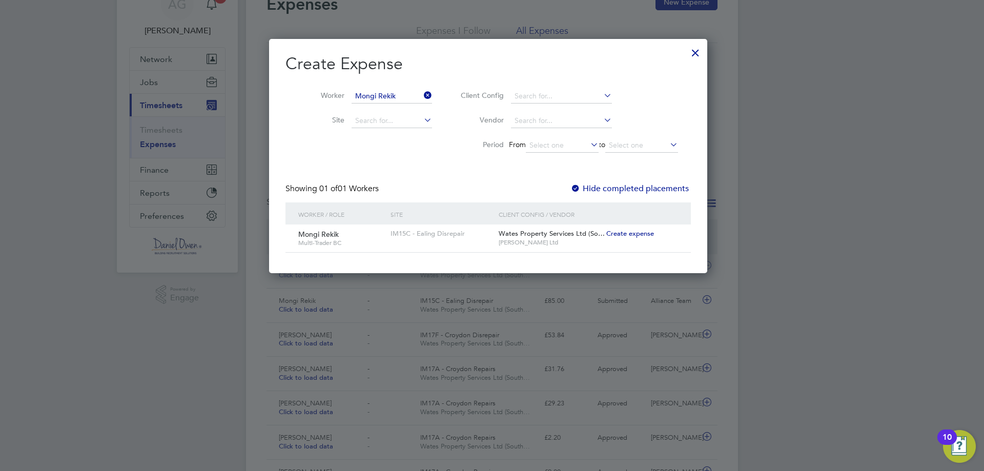
click at [705, 52] on div at bounding box center [695, 50] width 18 height 18
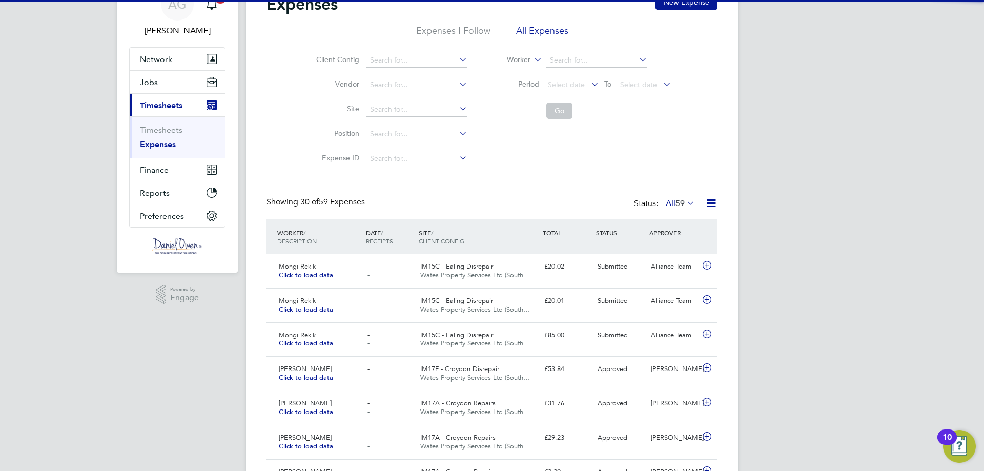
scroll to position [26, 89]
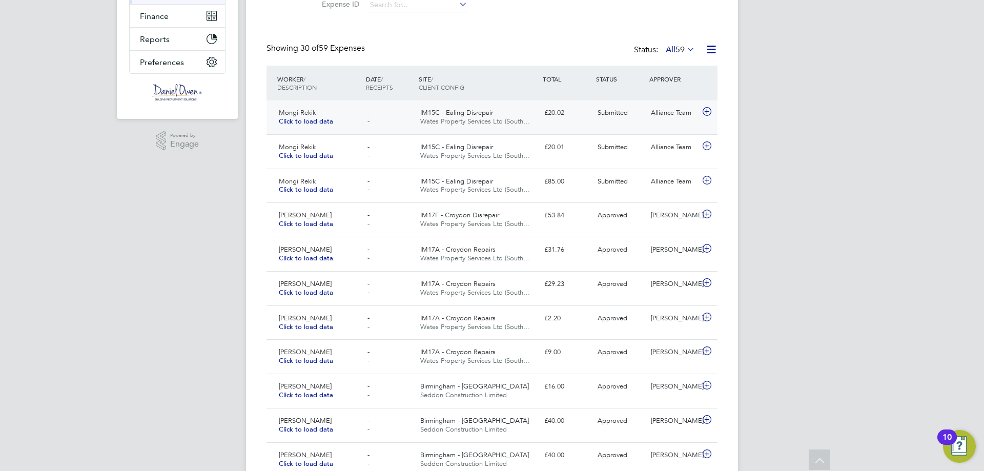
click at [631, 130] on div "Mongi Rekik Click to load data - - IM15C - Ealing Disrepair Wates Property Serv…" at bounding box center [492, 117] width 451 height 34
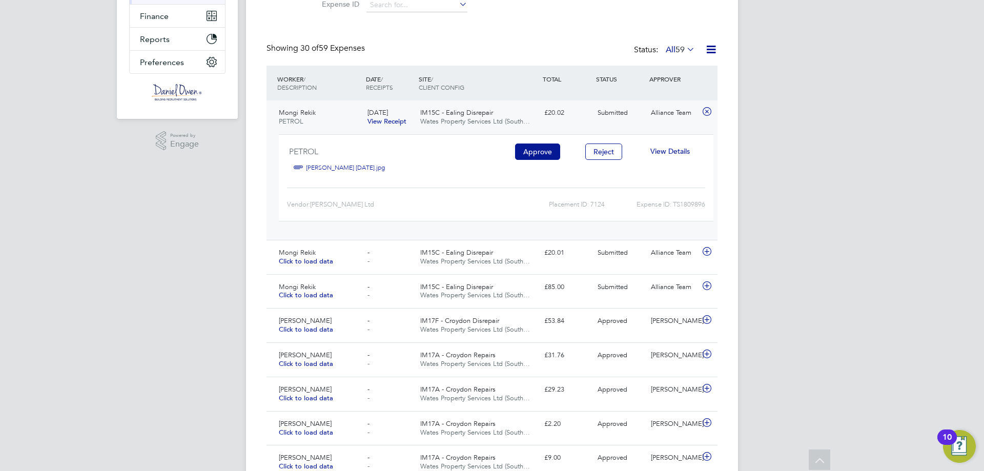
click at [671, 152] on span "View Details" at bounding box center [670, 151] width 39 height 9
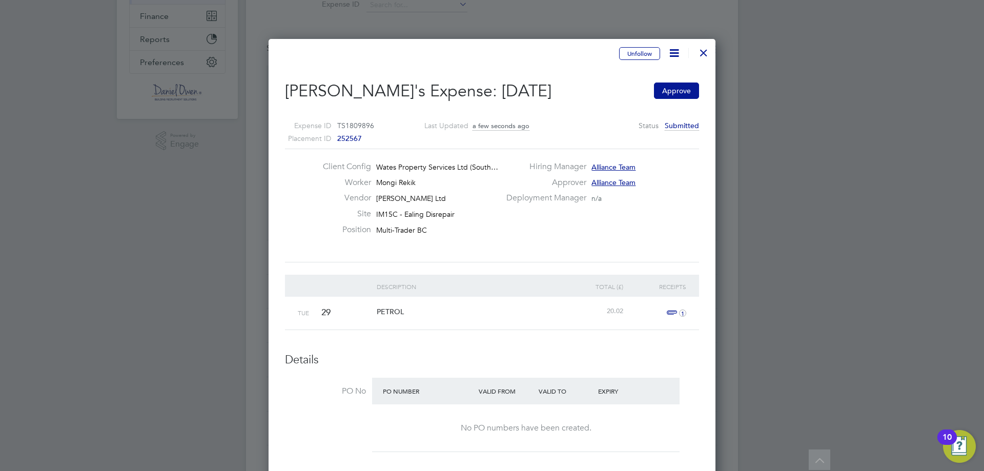
click at [672, 52] on icon at bounding box center [674, 53] width 13 height 13
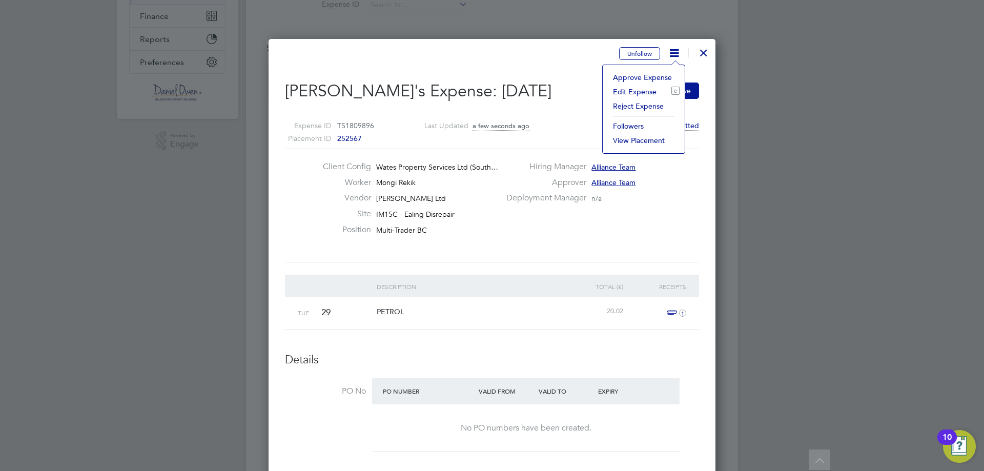
click at [649, 93] on li "Edit Expense e" at bounding box center [644, 92] width 72 height 14
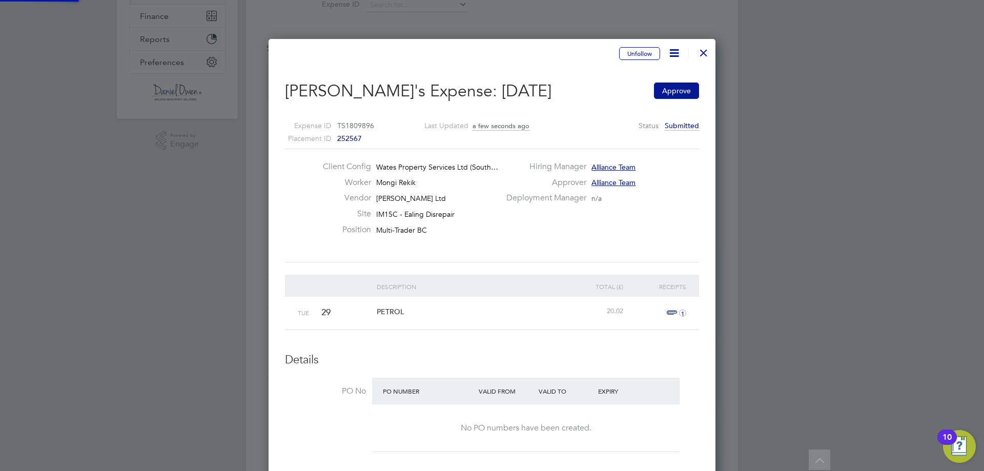
type input "Alliance Team"
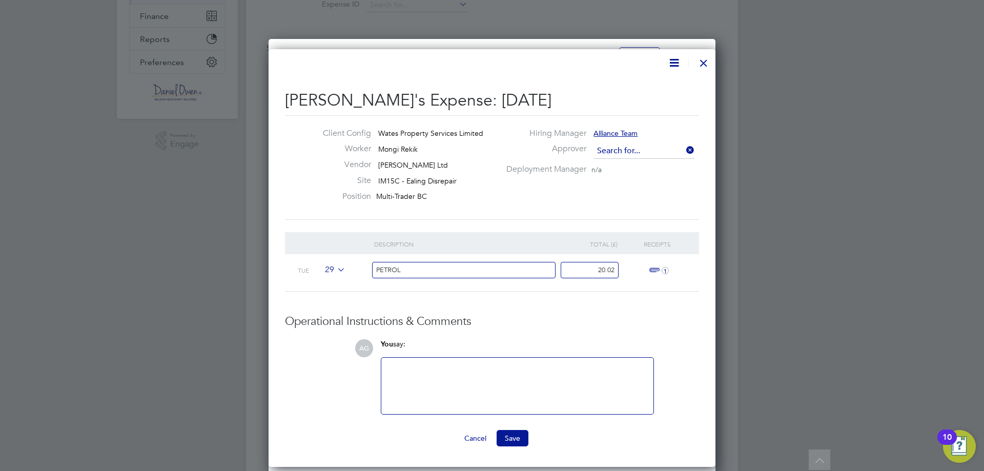
click at [644, 148] on input at bounding box center [644, 151] width 101 height 15
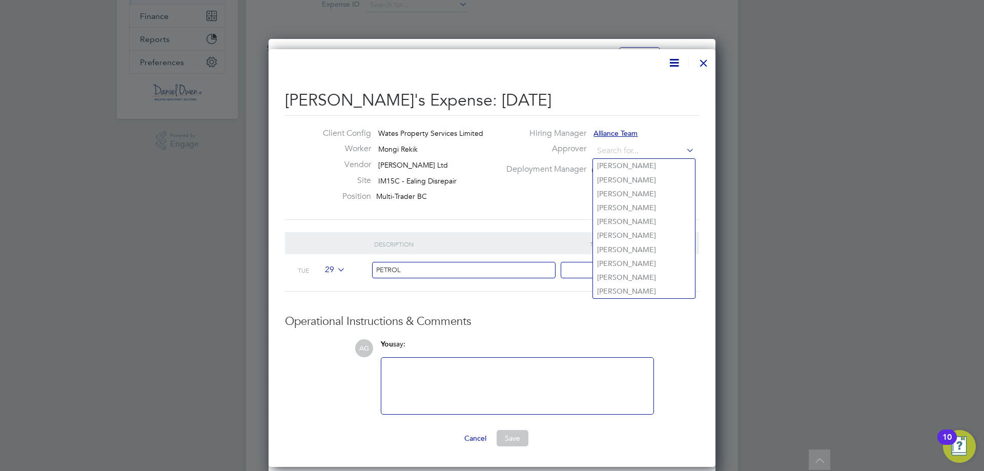
click at [706, 62] on div at bounding box center [704, 60] width 18 height 18
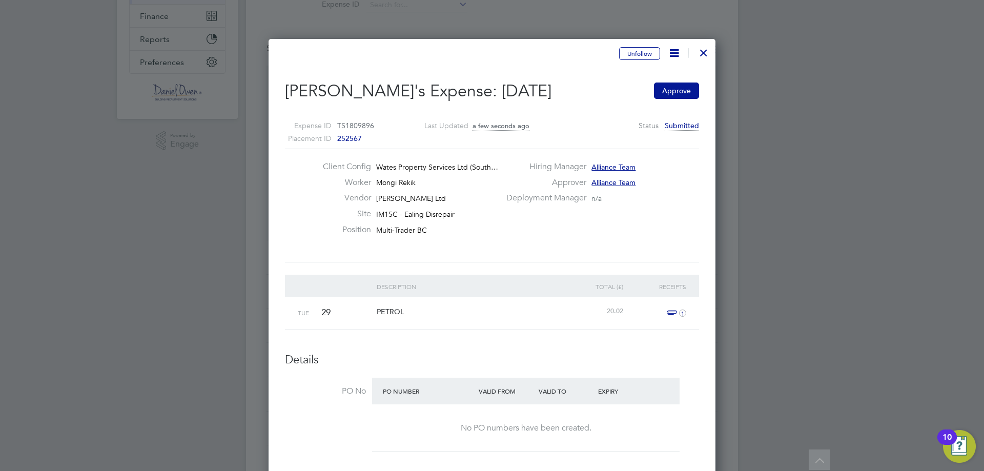
click at [702, 56] on div at bounding box center [704, 50] width 18 height 18
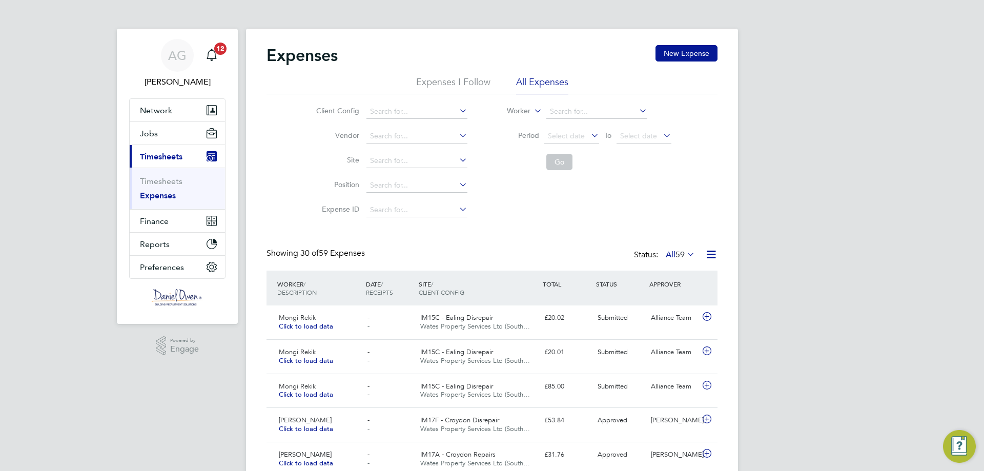
click at [680, 55] on button "New Expense" at bounding box center [687, 53] width 62 height 16
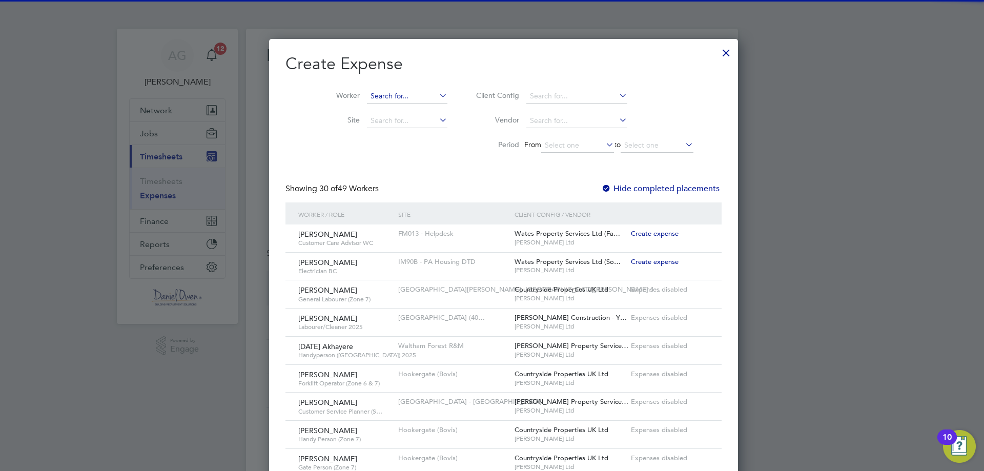
click at [406, 99] on input at bounding box center [407, 96] width 80 height 14
click at [367, 92] on input at bounding box center [407, 96] width 80 height 14
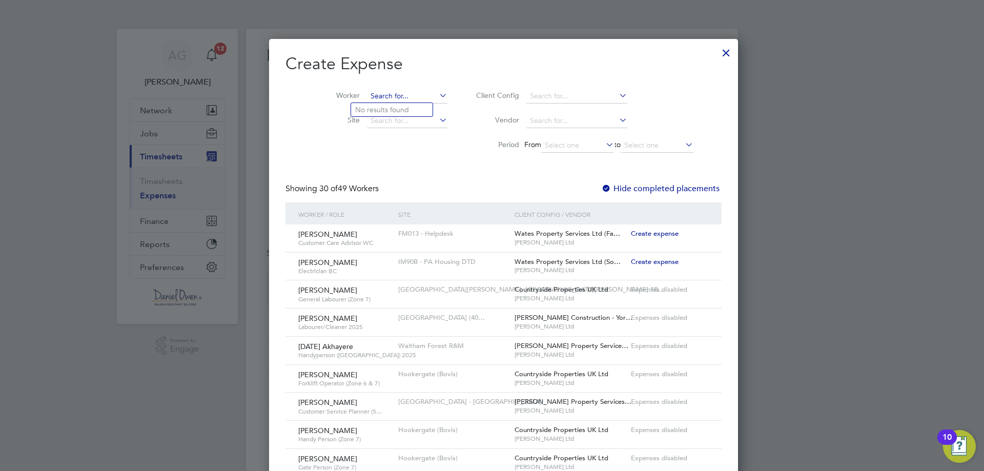
click at [375, 94] on input at bounding box center [407, 96] width 80 height 14
click at [398, 109] on li "Mongi Rekik" at bounding box center [392, 110] width 82 height 14
type input "Mongi Rekik"
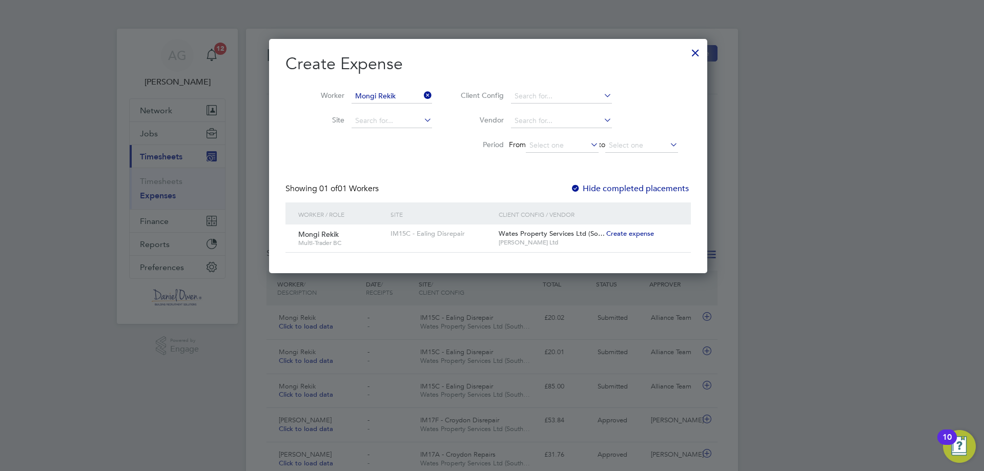
click at [626, 234] on span "Create expense" at bounding box center [631, 233] width 48 height 9
type input "Alliance Team"
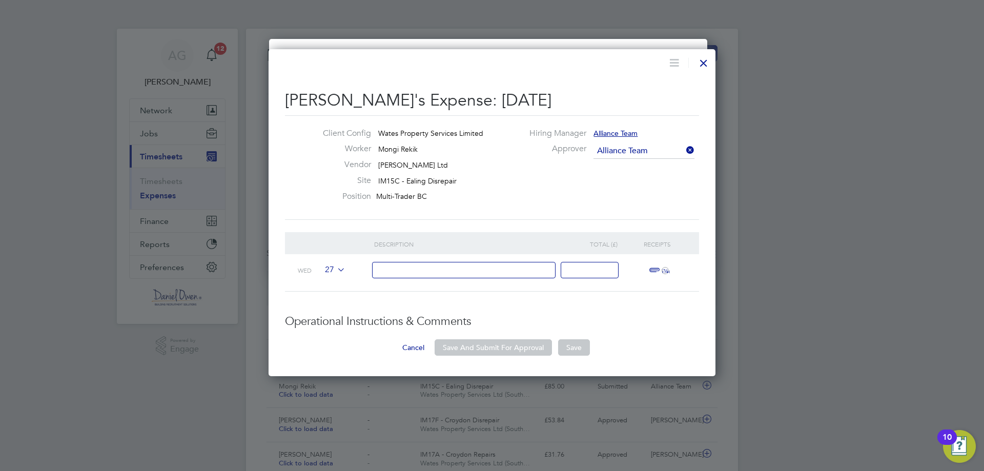
click at [929, 279] on div at bounding box center [492, 235] width 984 height 471
click at [416, 256] on div at bounding box center [468, 272] width 189 height 37
click at [335, 266] on icon at bounding box center [335, 270] width 0 height 8
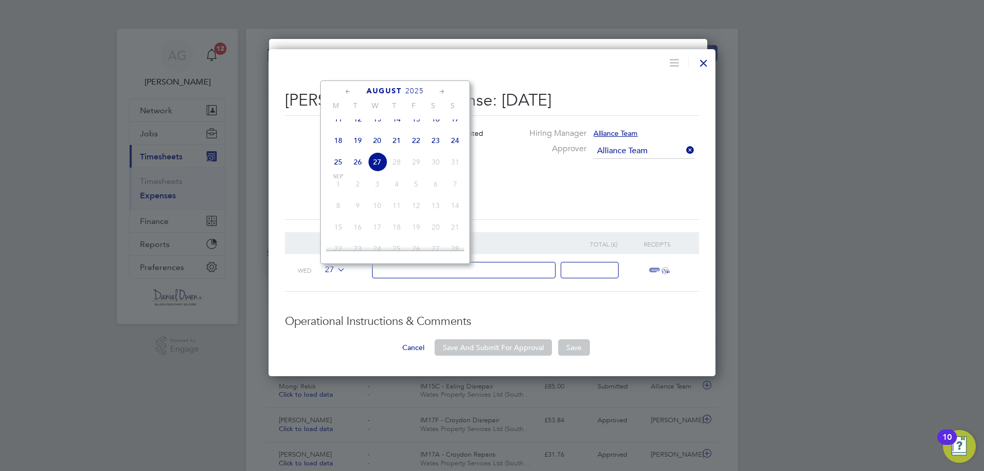
click at [345, 91] on icon at bounding box center [348, 91] width 10 height 11
click at [358, 195] on span "22" at bounding box center [357, 187] width 19 height 19
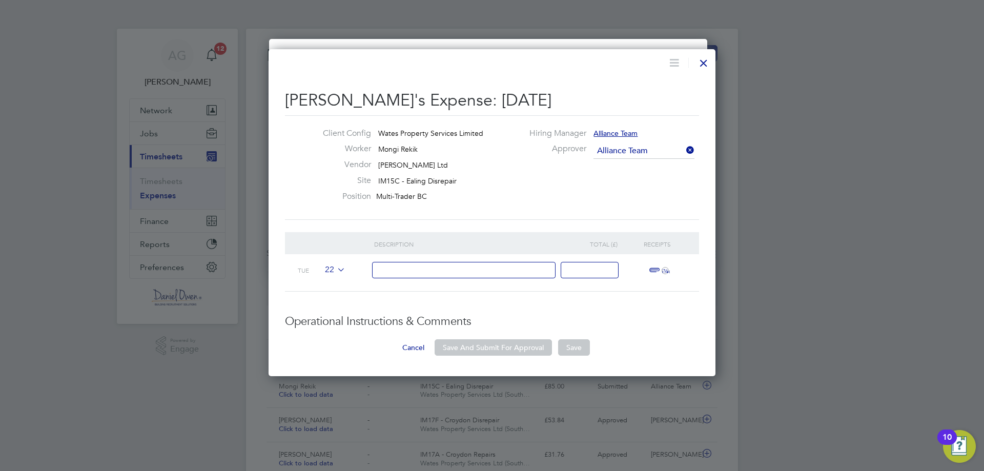
click at [413, 264] on input at bounding box center [464, 270] width 184 height 17
type input "PETROL"
click at [595, 263] on input at bounding box center [590, 270] width 58 height 17
type input "20.01"
click at [663, 271] on icon "ï¼‹" at bounding box center [665, 270] width 7 height 7
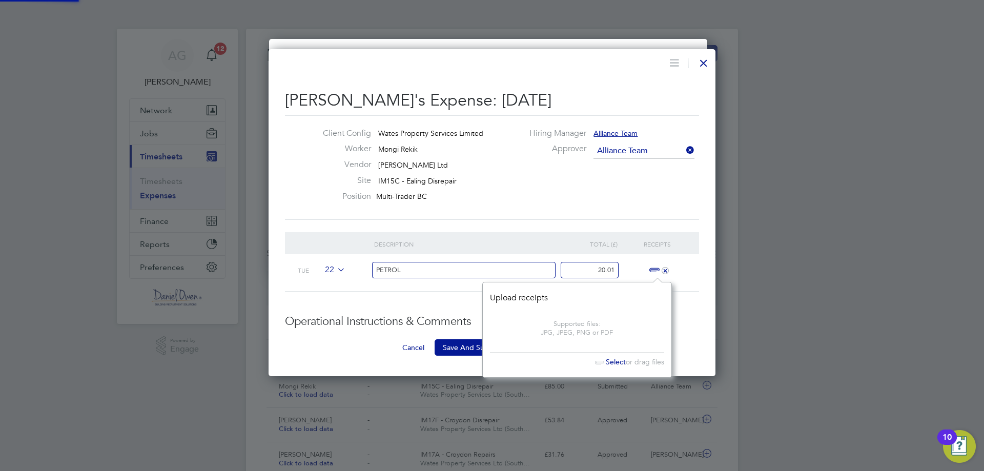
scroll to position [13, 23]
click at [618, 362] on span "Select" at bounding box center [608, 361] width 35 height 9
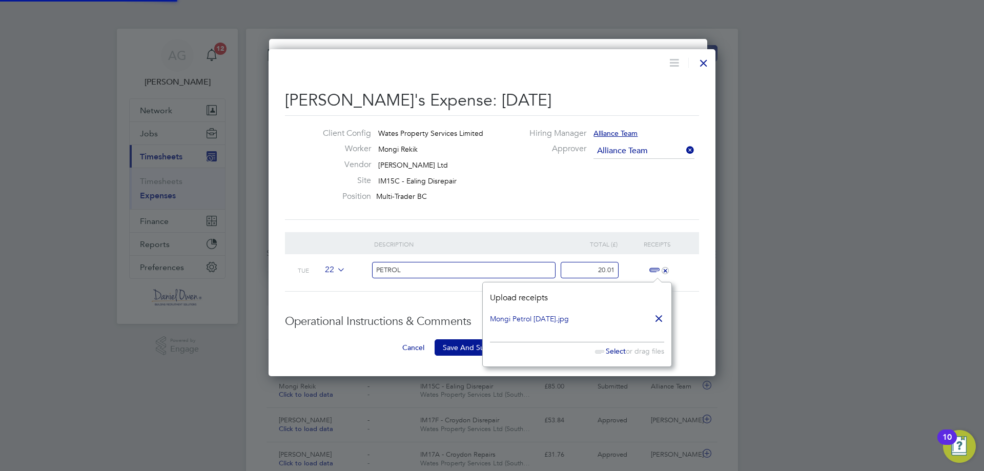
scroll to position [85, 189]
click at [418, 324] on h3 "Operational Instructions & Comments" at bounding box center [492, 321] width 414 height 15
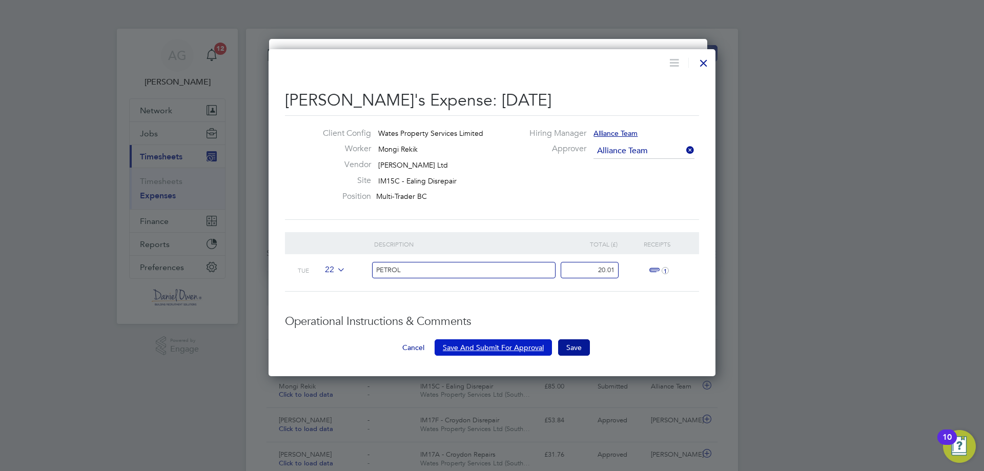
click at [466, 347] on button "Save And Submit For Approval" at bounding box center [493, 347] width 117 height 16
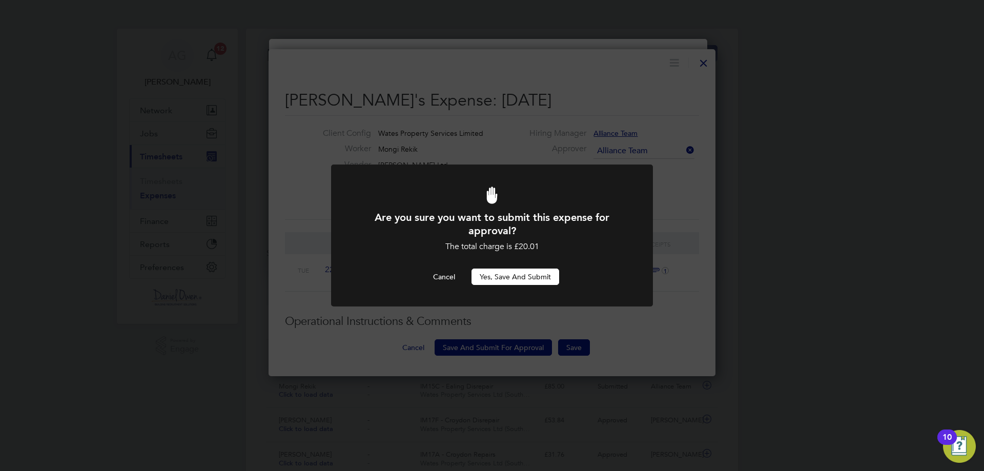
click at [506, 280] on button "Yes, Save and Submit" at bounding box center [516, 277] width 88 height 16
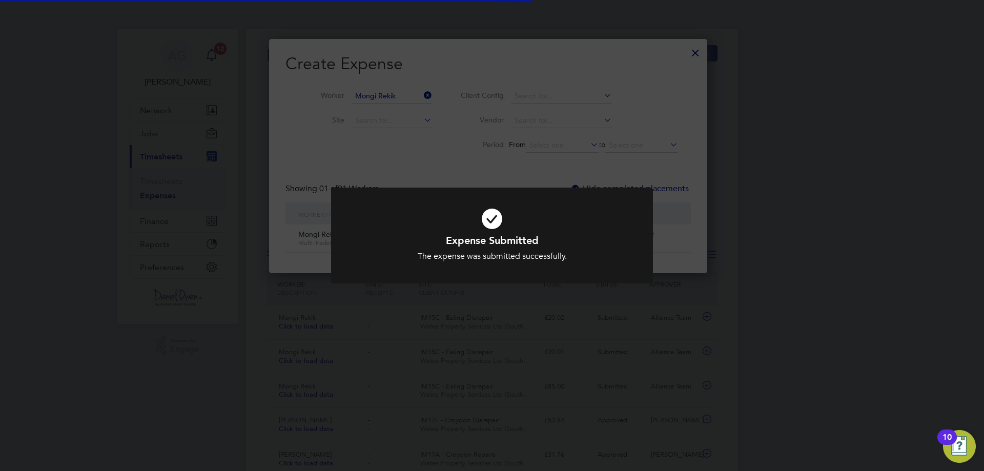
scroll to position [28, 111]
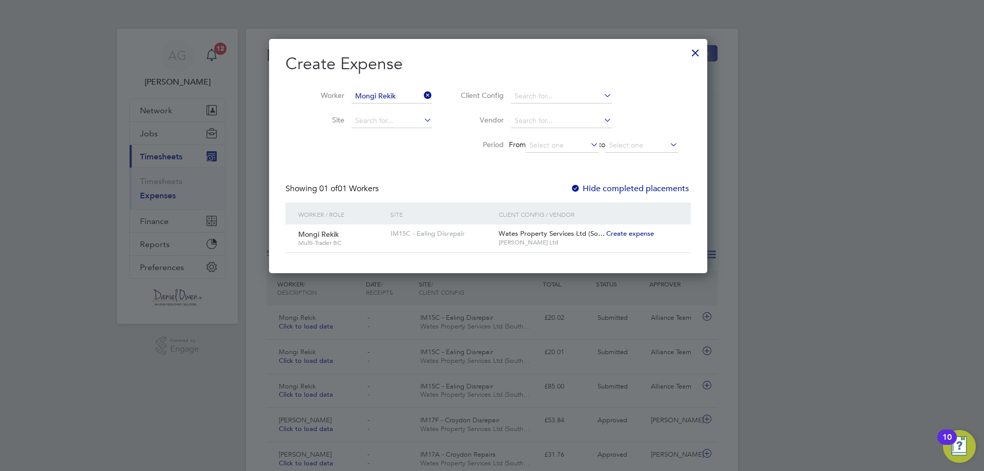
click at [698, 53] on div at bounding box center [695, 50] width 18 height 18
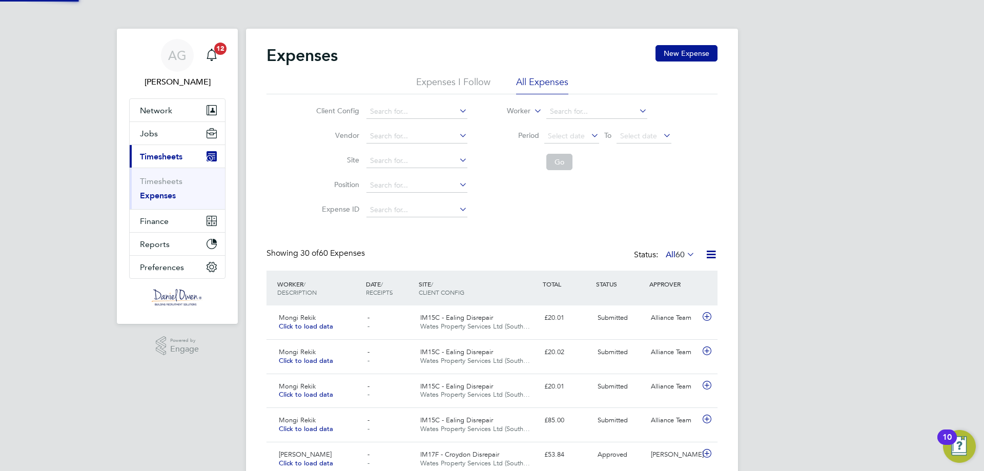
click at [768, 99] on div at bounding box center [492, 235] width 984 height 471
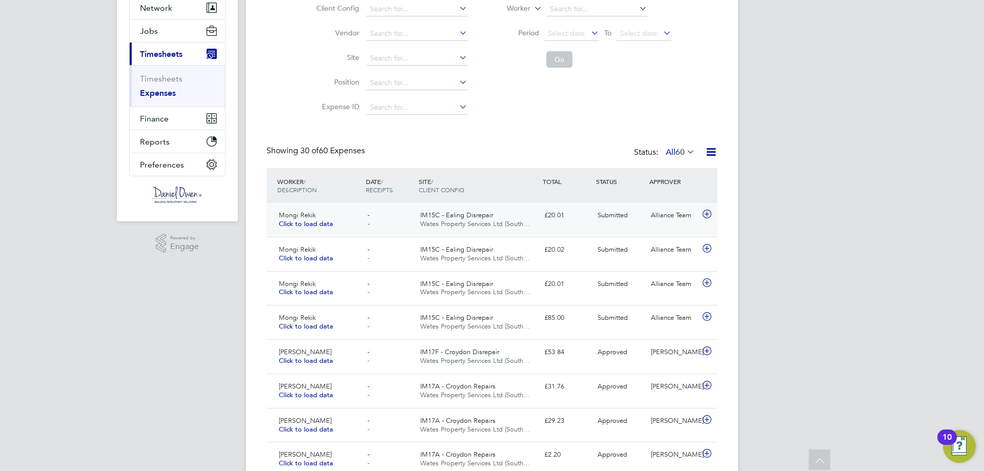
click at [657, 220] on div "Alliance Team" at bounding box center [673, 215] width 53 height 17
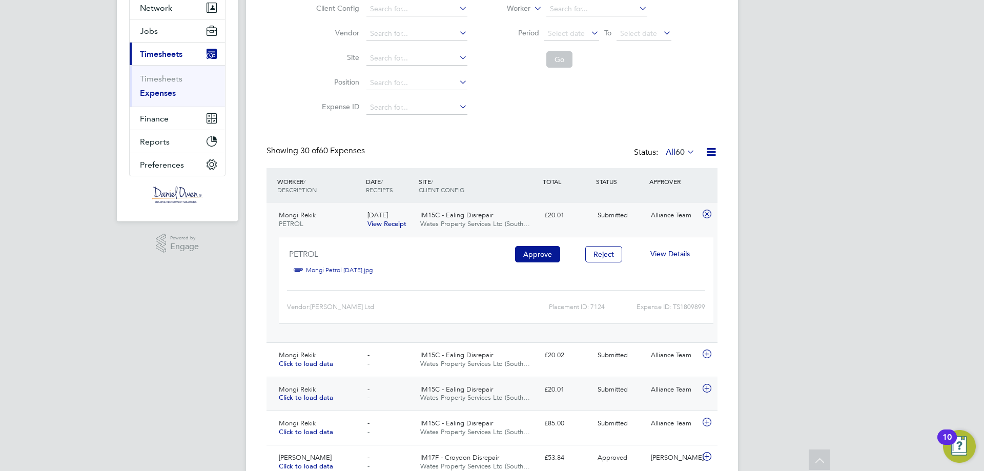
click at [464, 395] on span "Wates Property Services Ltd (South…" at bounding box center [475, 397] width 110 height 9
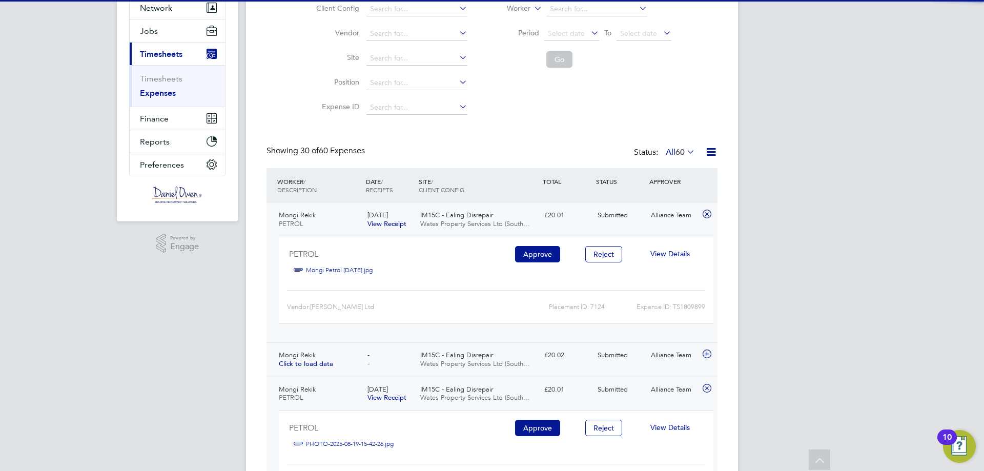
click at [403, 348] on div "- -" at bounding box center [389, 360] width 53 height 26
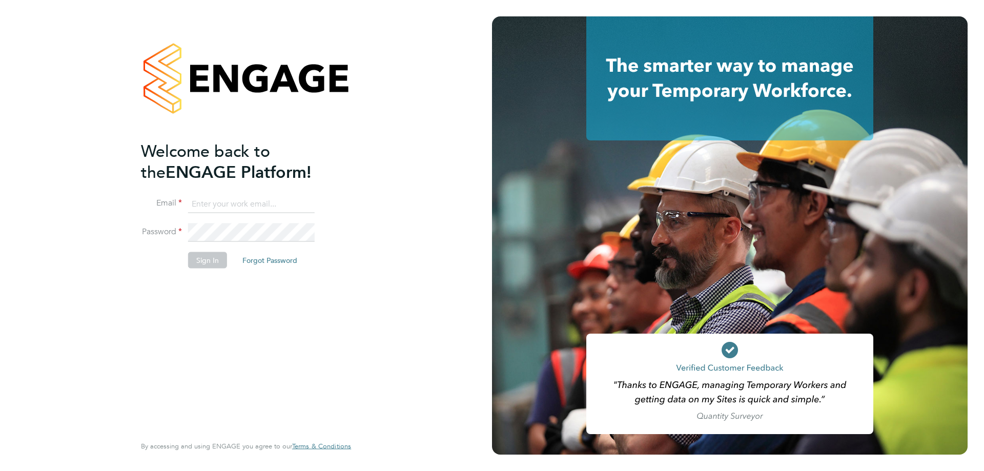
type input "[PERSON_NAME][EMAIL_ADDRESS][PERSON_NAME][DOMAIN_NAME]"
click at [186, 261] on li "Sign In Forgot Password" at bounding box center [241, 265] width 200 height 27
click at [199, 258] on button "Sign In" at bounding box center [207, 260] width 39 height 16
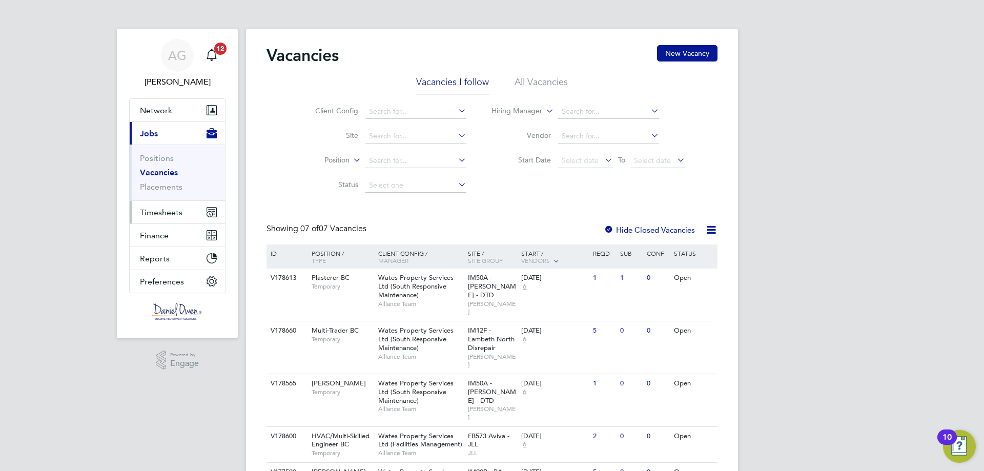
click at [177, 210] on span "Timesheets" at bounding box center [161, 213] width 43 height 10
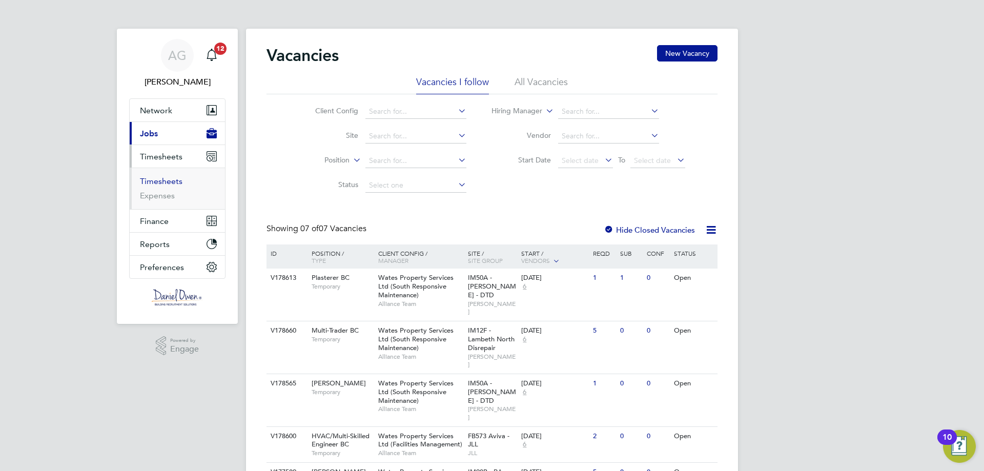
click at [175, 183] on link "Timesheets" at bounding box center [161, 181] width 43 height 10
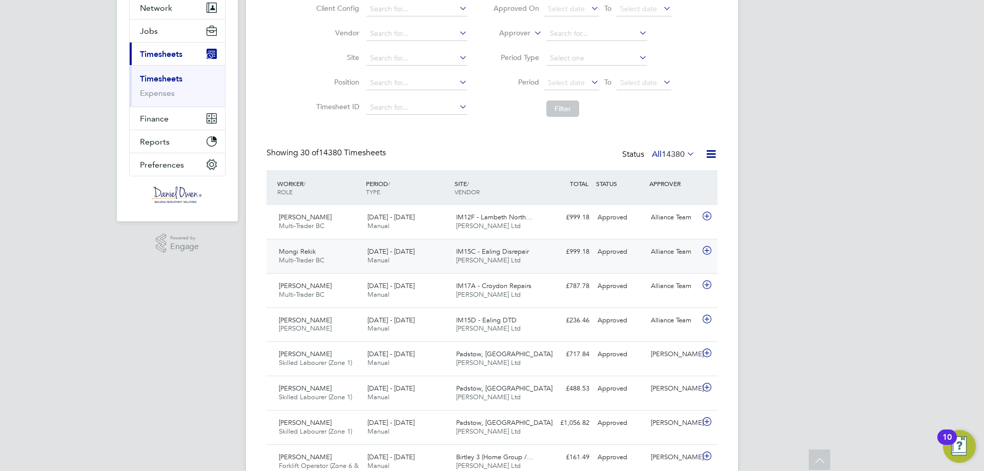
click at [398, 254] on span "16 - 22 Aug 2025" at bounding box center [391, 251] width 47 height 9
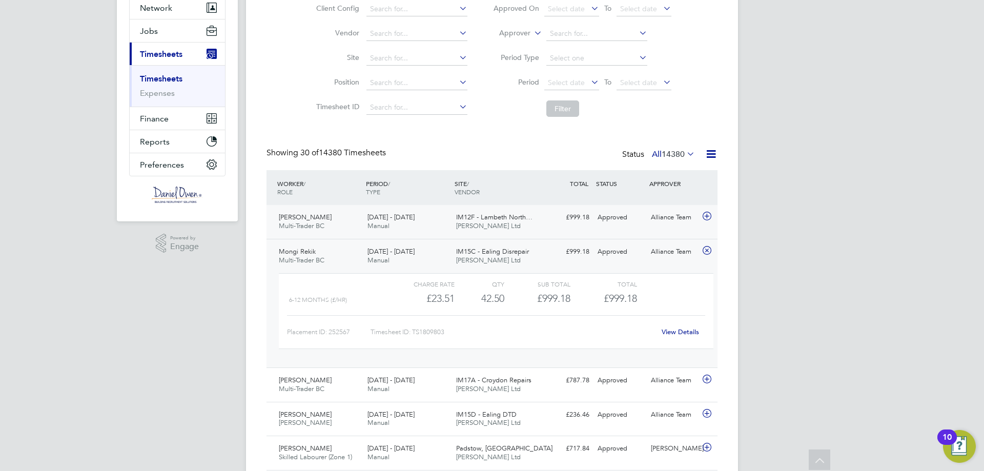
click at [416, 224] on div "16 - 22 Aug 2025 Manual" at bounding box center [407, 222] width 89 height 26
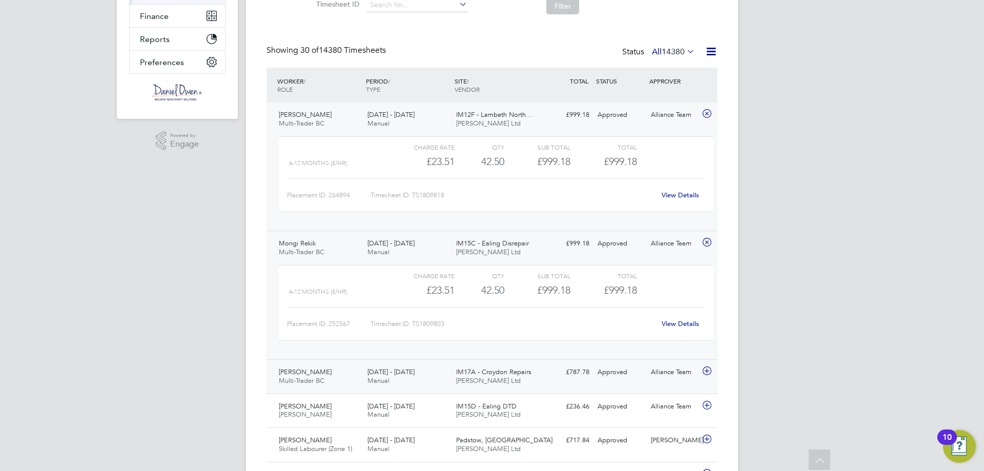
click at [517, 379] on div "IM17A - Croydon Repairs Daniel Owen Ltd" at bounding box center [496, 377] width 89 height 26
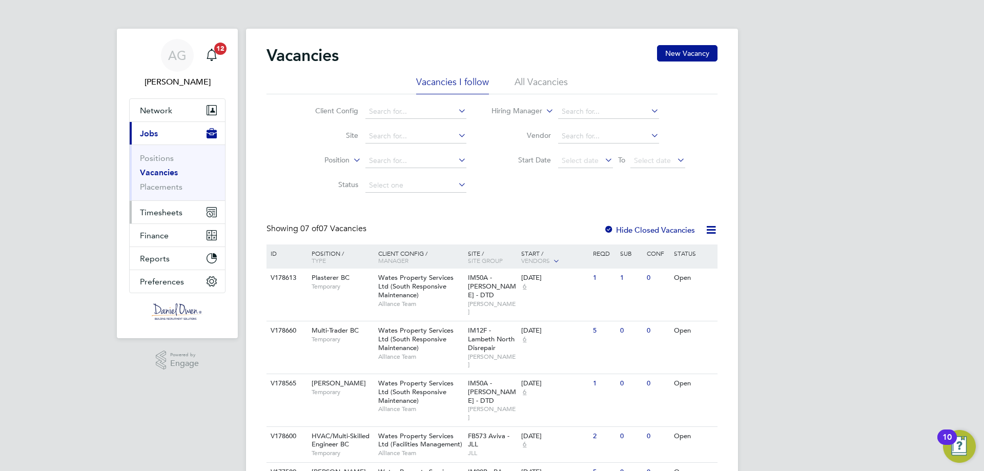
click at [190, 213] on button "Timesheets" at bounding box center [177, 212] width 95 height 23
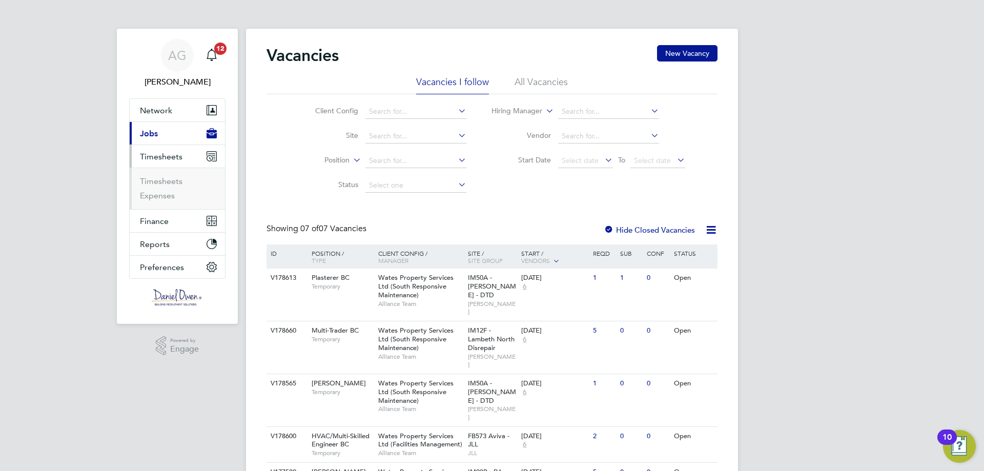
click at [175, 191] on li "Expenses" at bounding box center [178, 196] width 77 height 10
click at [163, 198] on link "Expenses" at bounding box center [157, 196] width 35 height 10
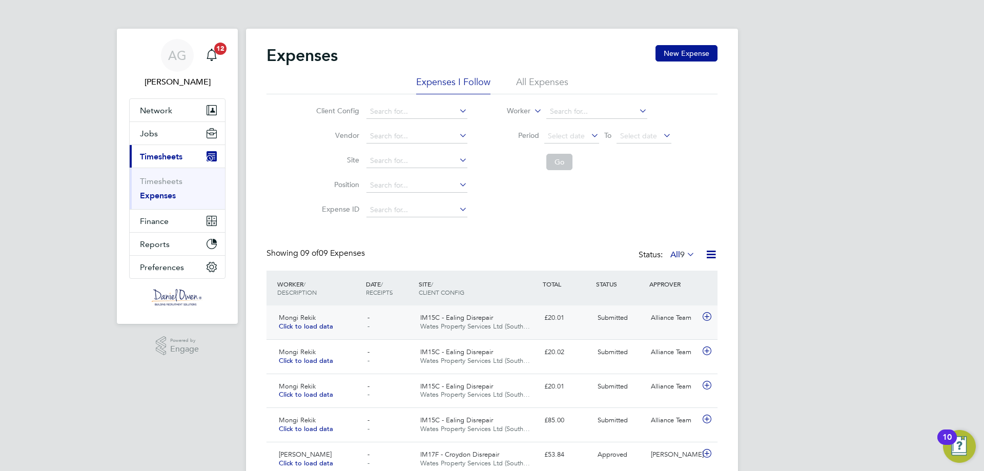
click at [619, 330] on div "Mongi Rekik Click to load data - - IM15C - Ealing Disrepair Wates Property Serv…" at bounding box center [492, 323] width 451 height 34
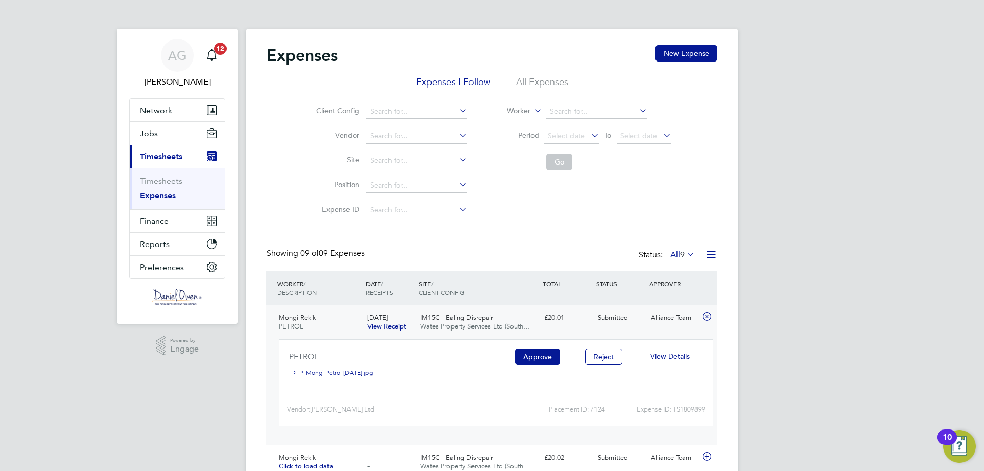
click at [685, 359] on span "View Details" at bounding box center [670, 356] width 39 height 9
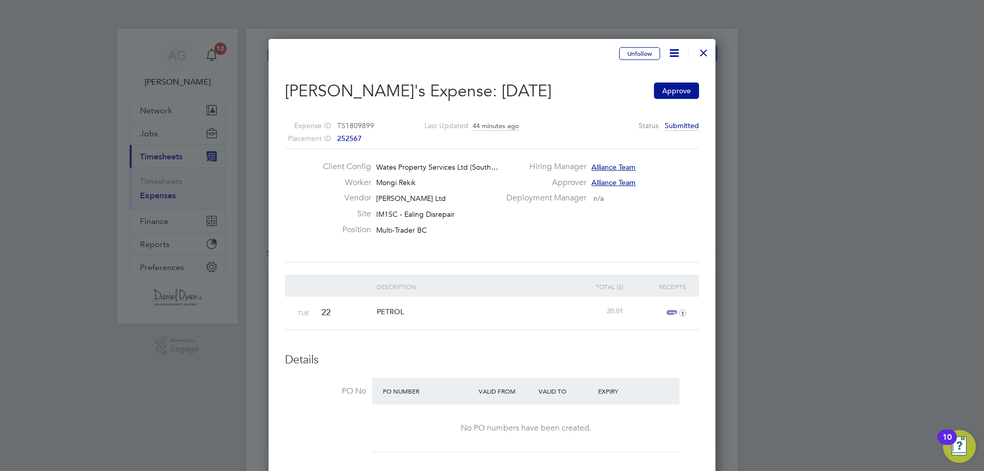
click at [672, 52] on icon at bounding box center [674, 53] width 13 height 13
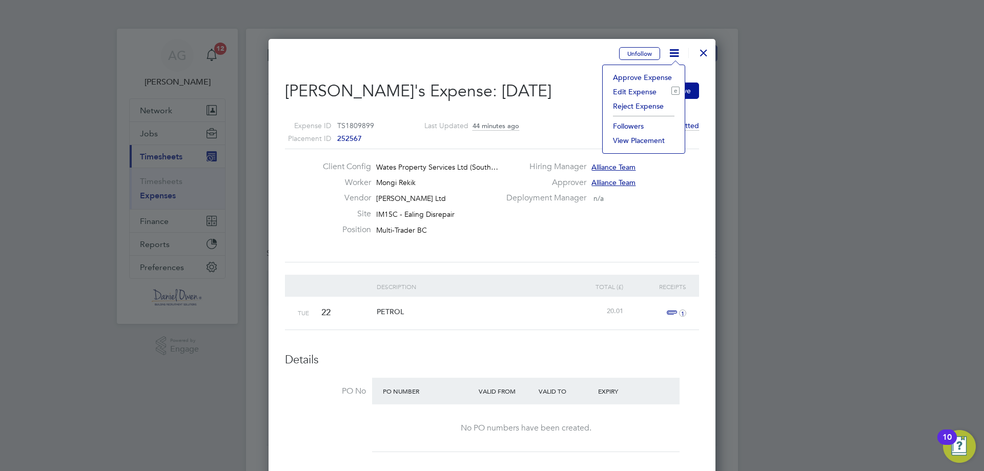
click at [641, 91] on li "Edit Expense e" at bounding box center [644, 92] width 72 height 14
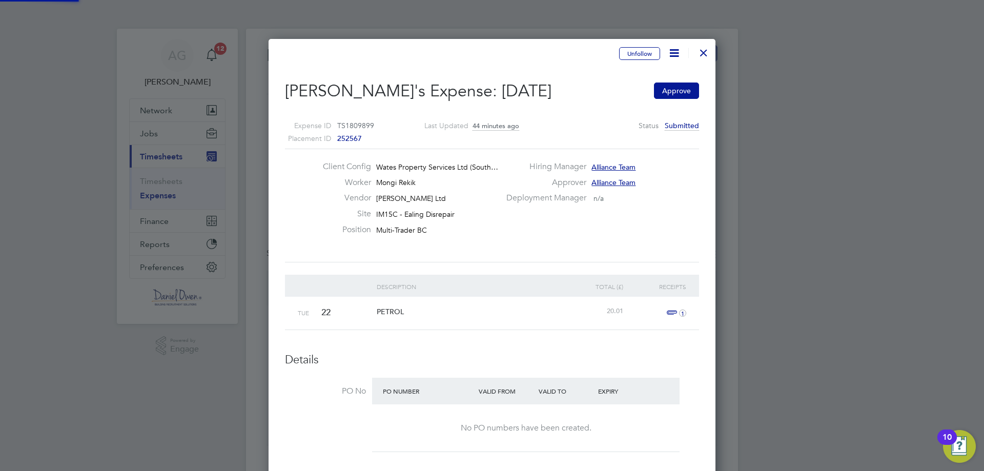
type input "Alliance Team"
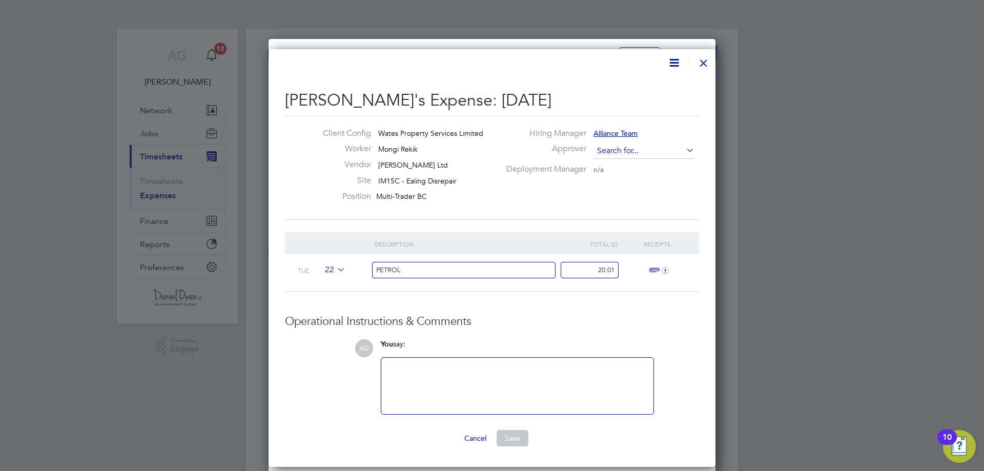
click at [654, 152] on input at bounding box center [644, 151] width 101 height 15
type input "[PERSON_NAME]"
